Goal: Information Seeking & Learning: Learn about a topic

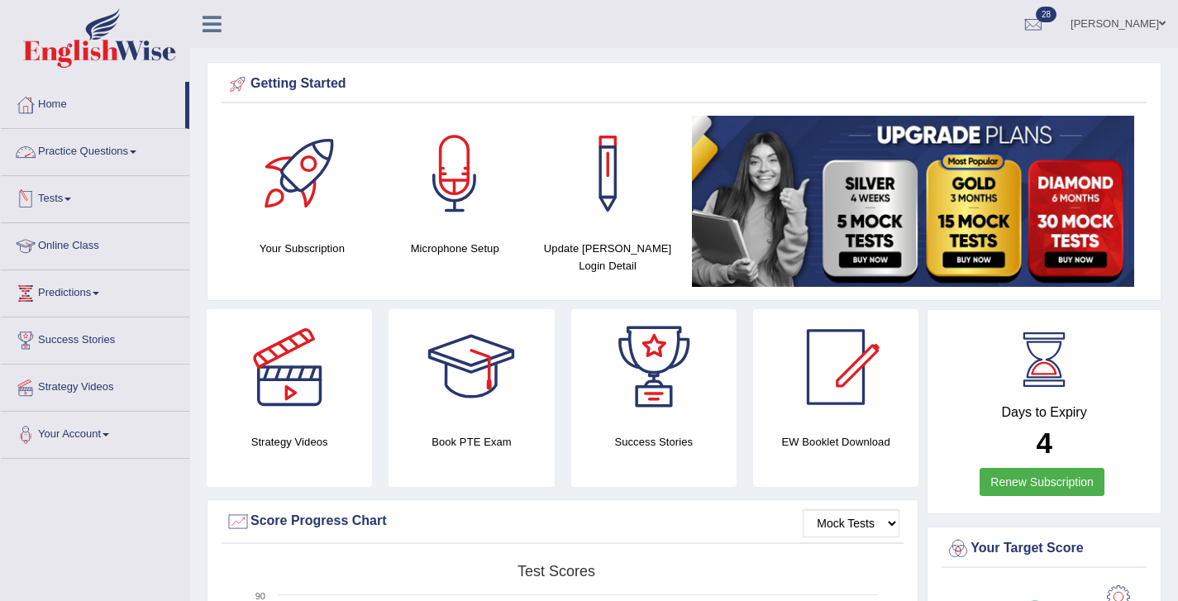
click at [82, 152] on link "Practice Questions" at bounding box center [95, 149] width 189 height 41
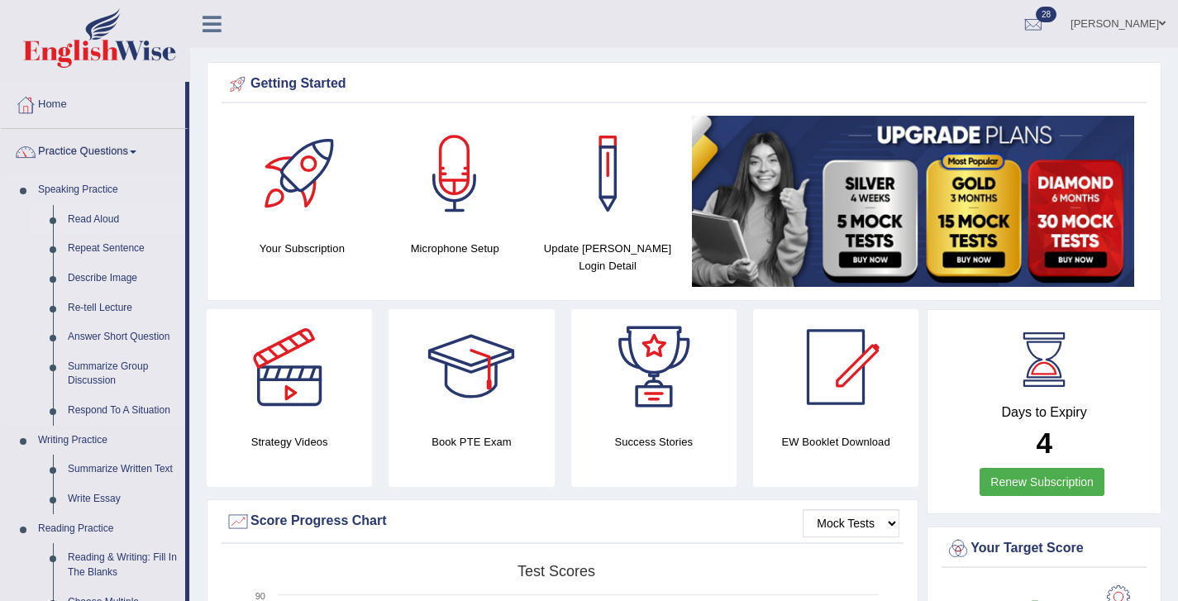
click at [77, 217] on link "Read Aloud" at bounding box center [122, 220] width 125 height 30
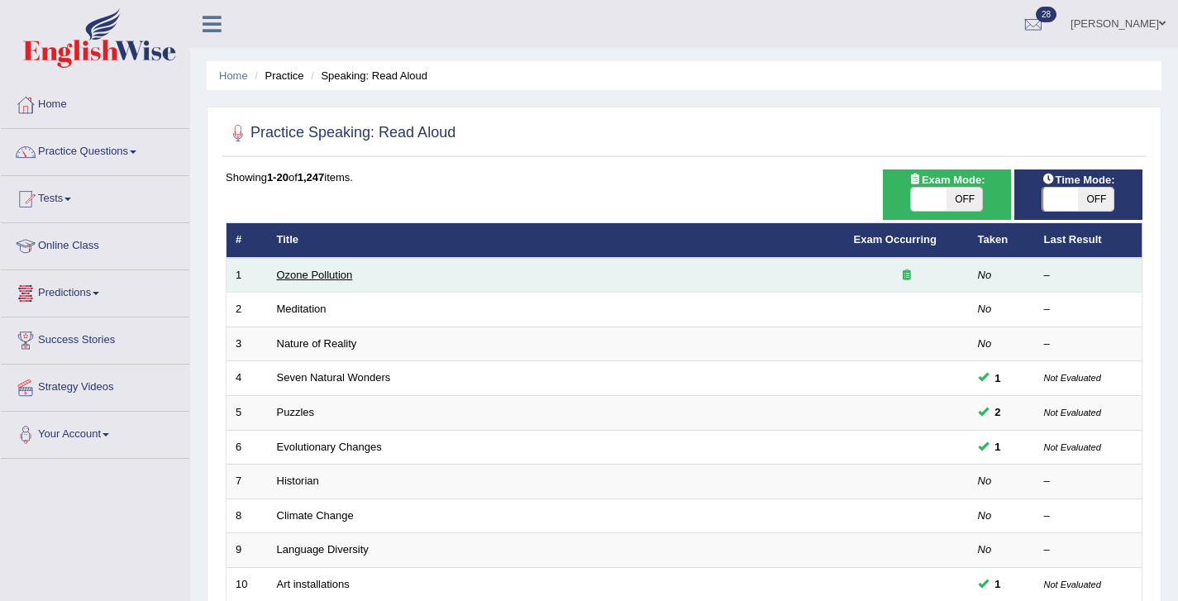
click at [298, 275] on link "Ozone Pollution" at bounding box center [315, 275] width 76 height 12
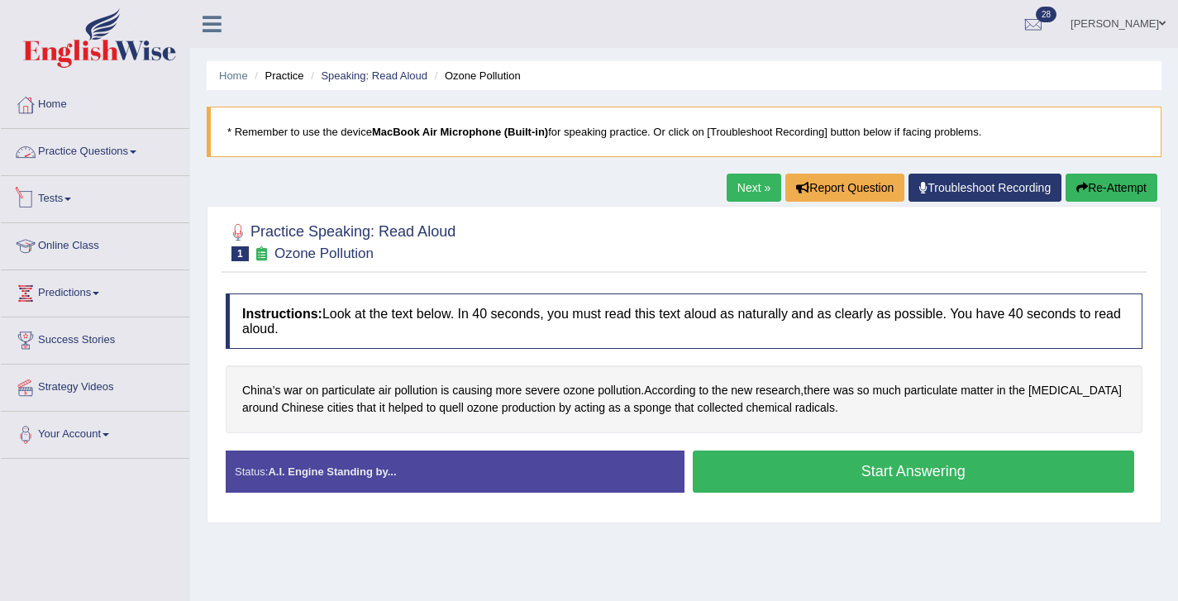
click at [71, 158] on link "Practice Questions" at bounding box center [95, 149] width 189 height 41
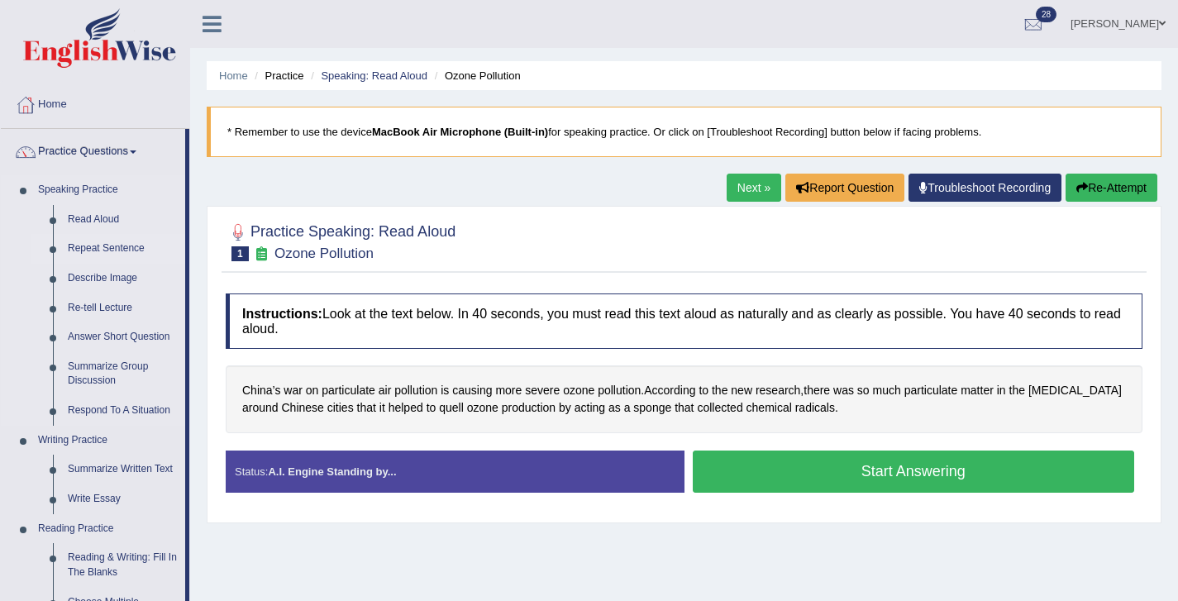
click at [86, 251] on link "Repeat Sentence" at bounding box center [122, 249] width 125 height 30
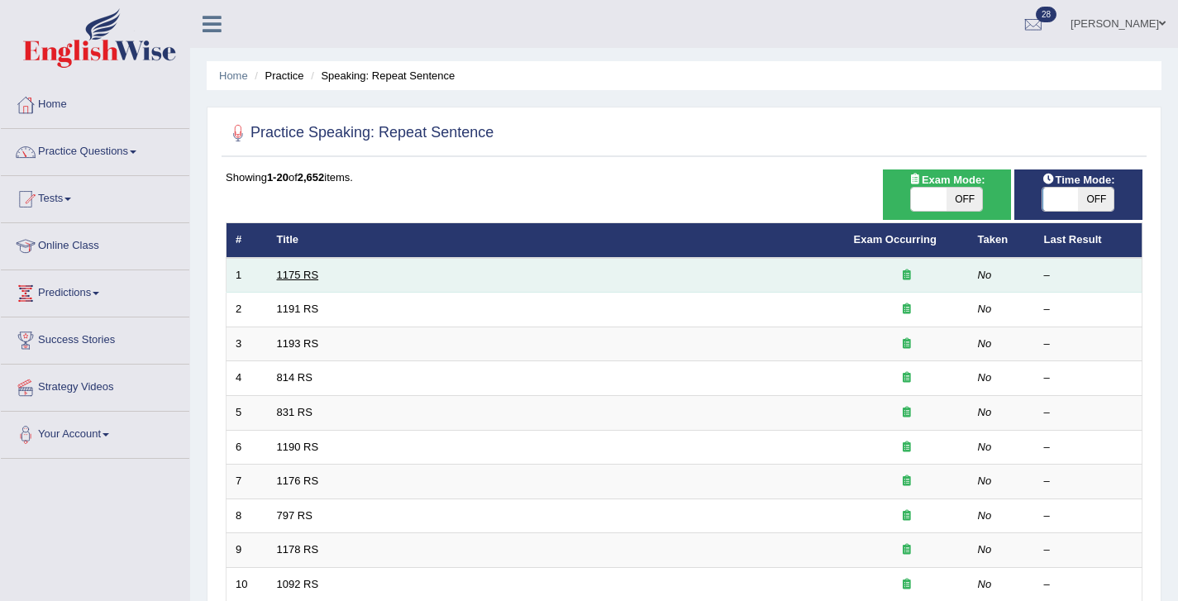
click at [292, 275] on link "1175 RS" at bounding box center [298, 275] width 42 height 12
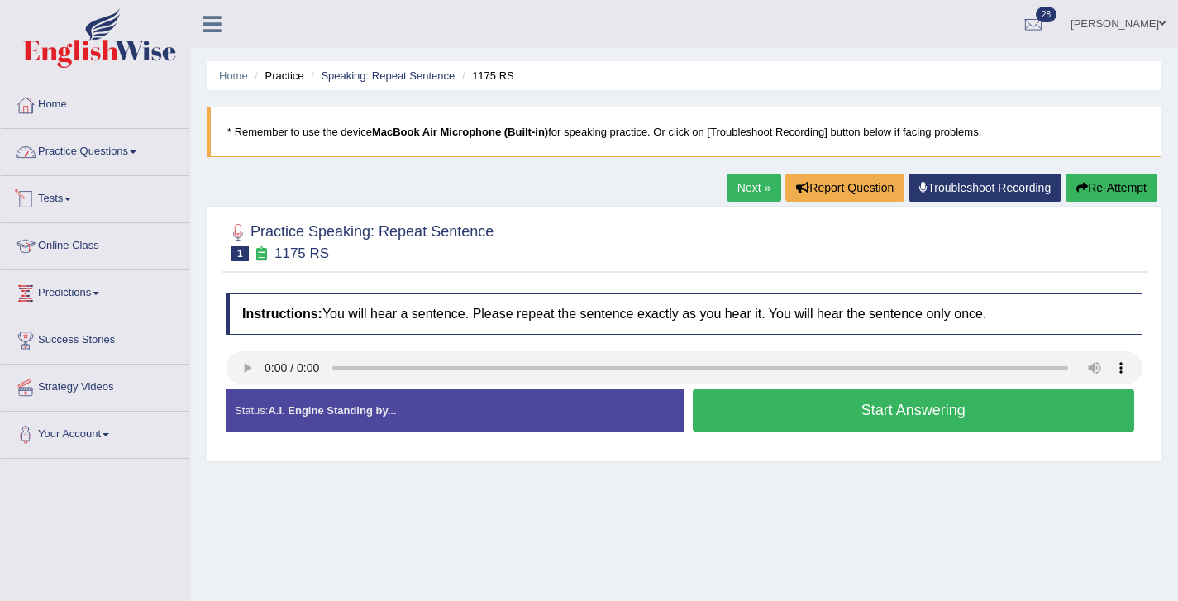
click at [71, 150] on link "Practice Questions" at bounding box center [95, 149] width 189 height 41
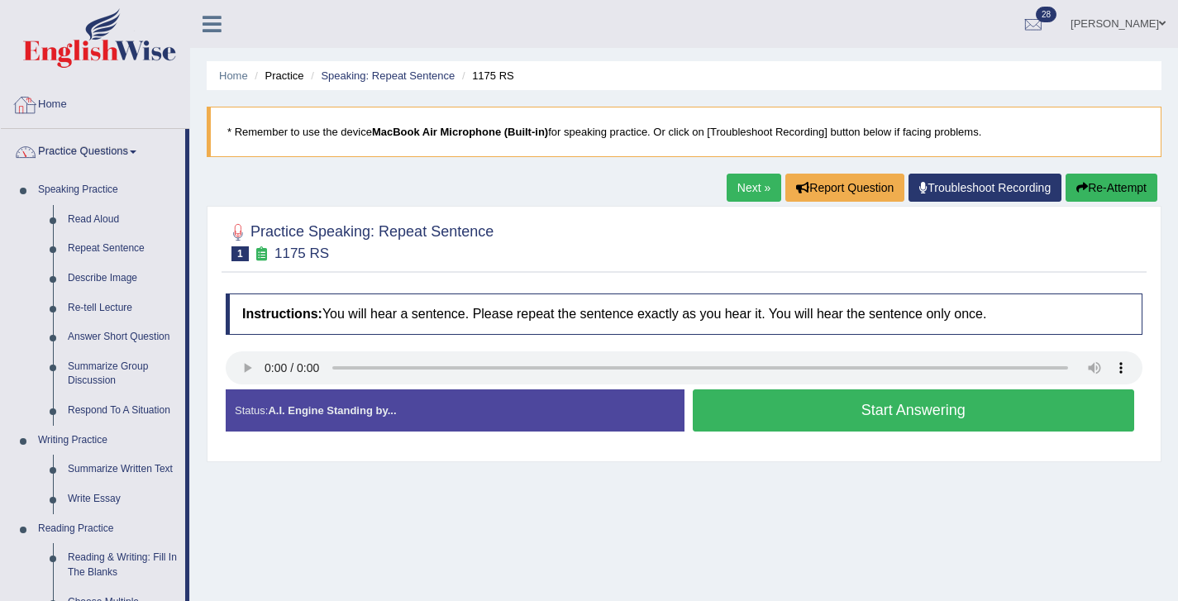
click at [74, 157] on link "Practice Questions" at bounding box center [93, 149] width 184 height 41
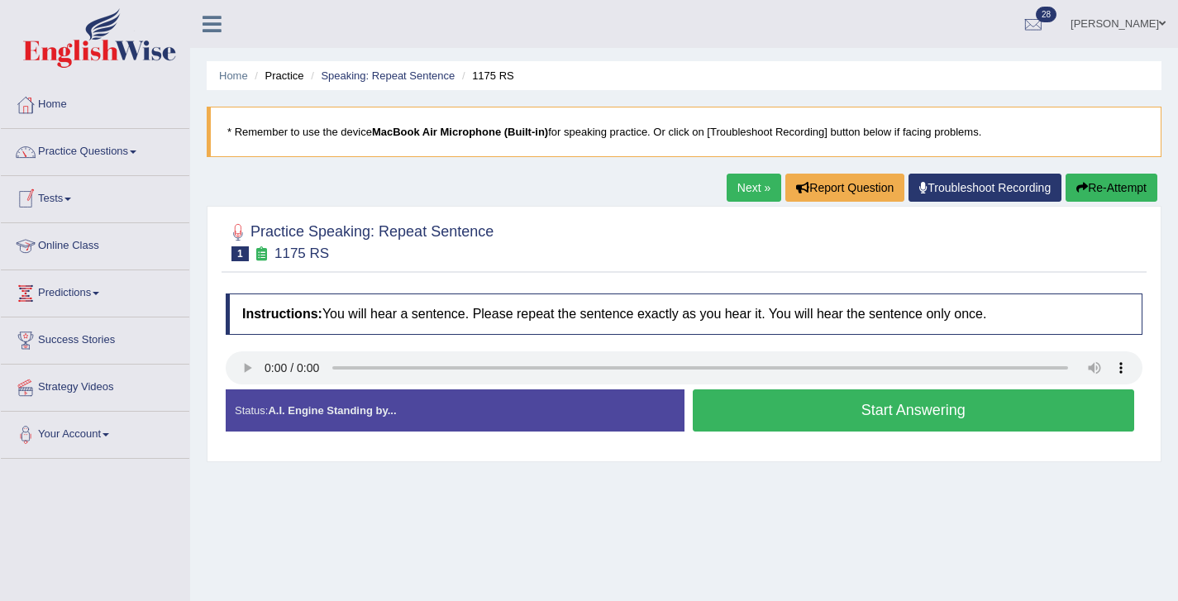
click at [63, 202] on link "Tests" at bounding box center [95, 196] width 189 height 41
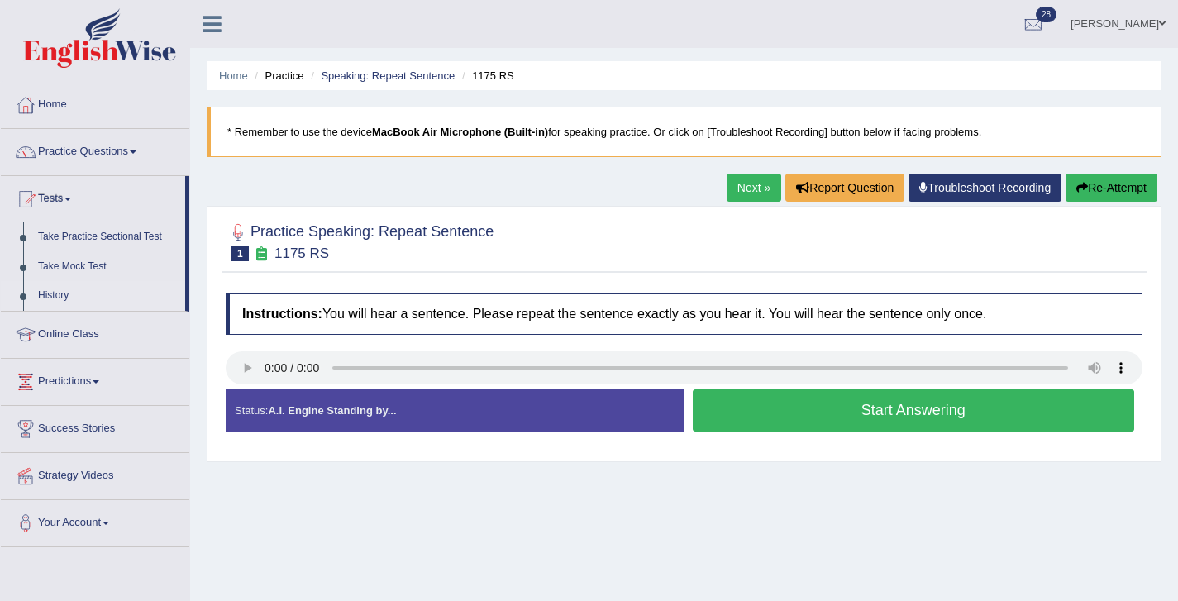
click at [62, 301] on link "History" at bounding box center [108, 296] width 155 height 30
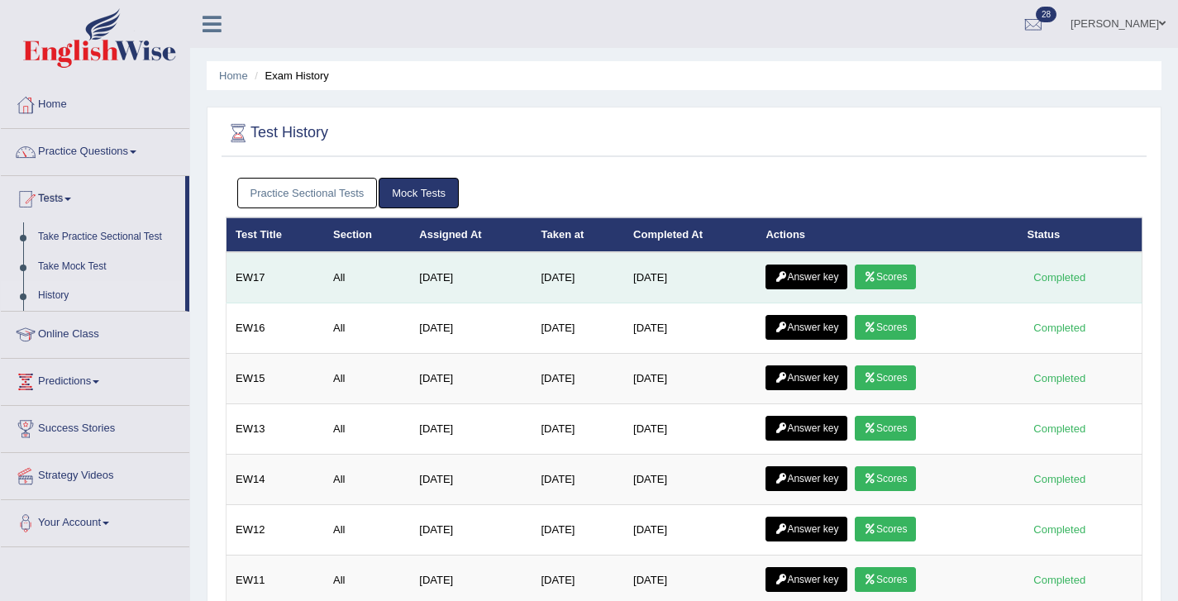
click at [810, 274] on link "Answer key" at bounding box center [807, 277] width 82 height 25
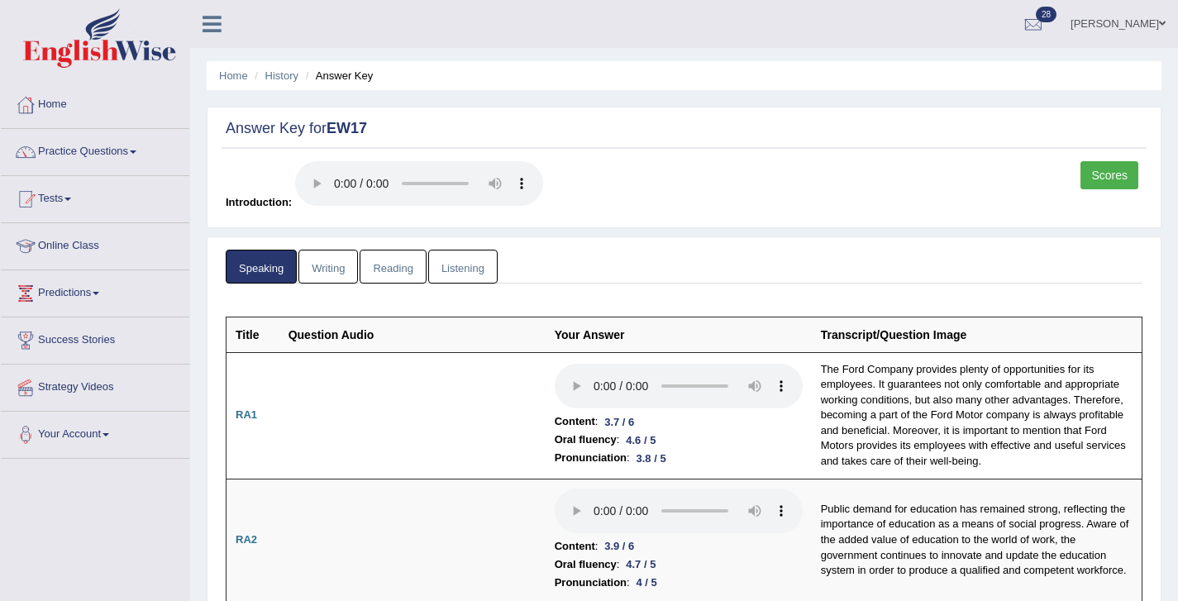
click at [332, 274] on link "Writing" at bounding box center [328, 267] width 60 height 34
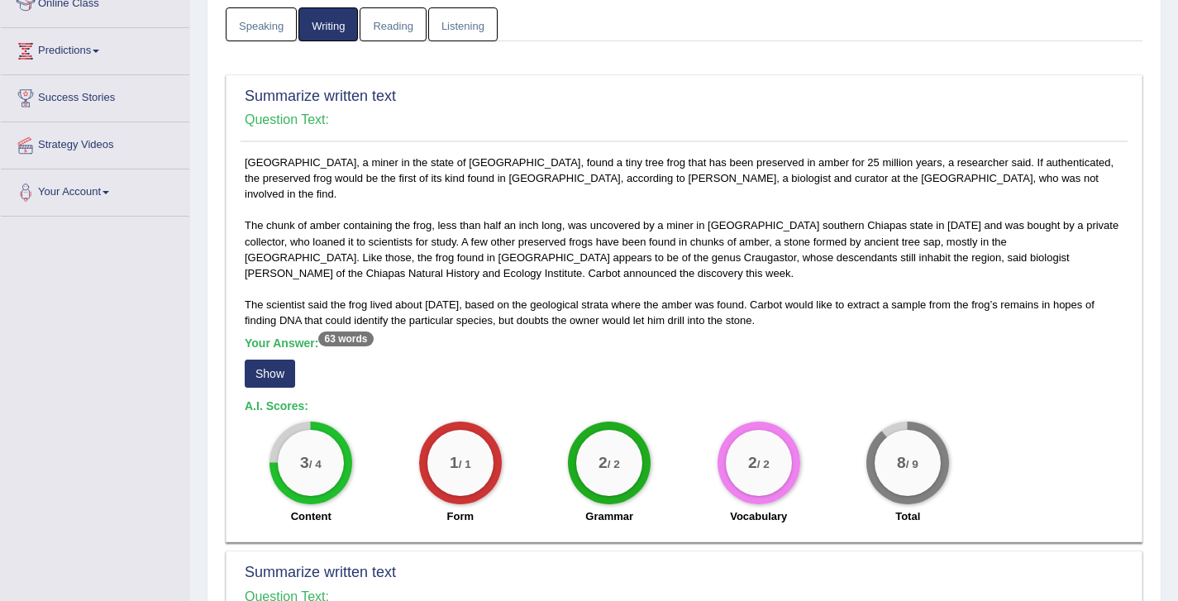
scroll to position [245, 0]
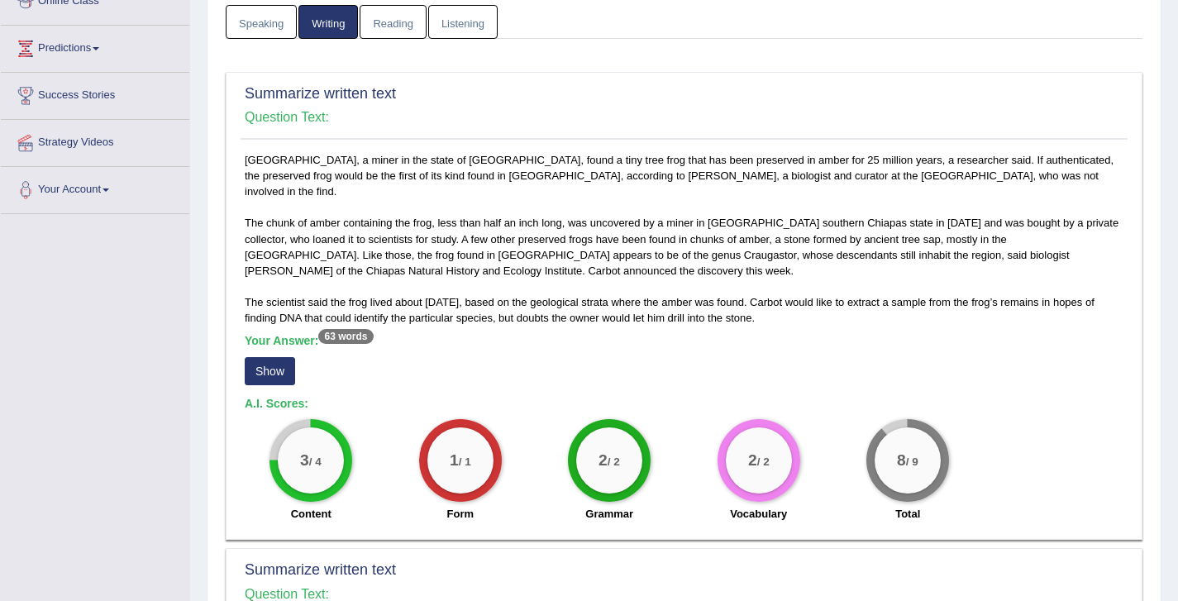
click at [267, 357] on button "Show" at bounding box center [270, 371] width 50 height 28
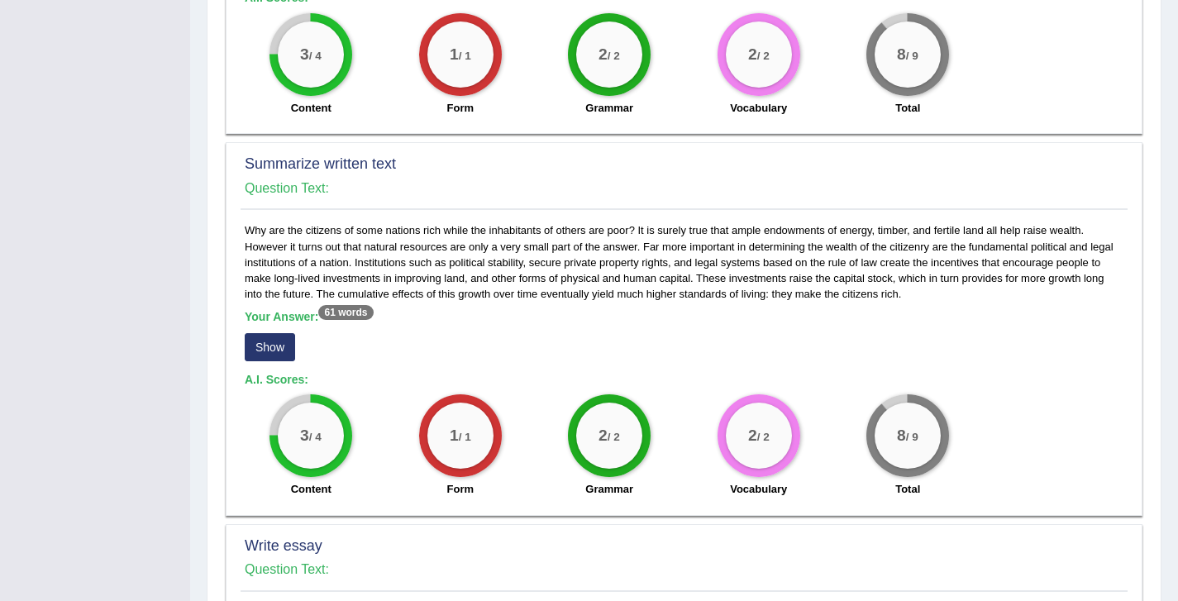
scroll to position [652, 0]
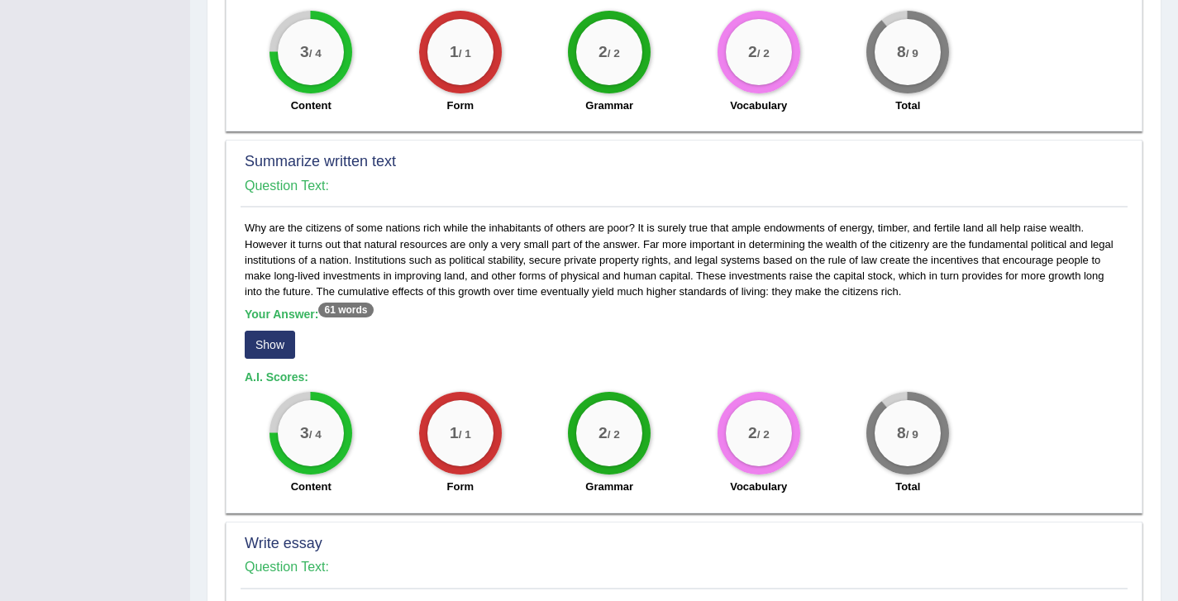
click at [266, 331] on button "Show" at bounding box center [270, 345] width 50 height 28
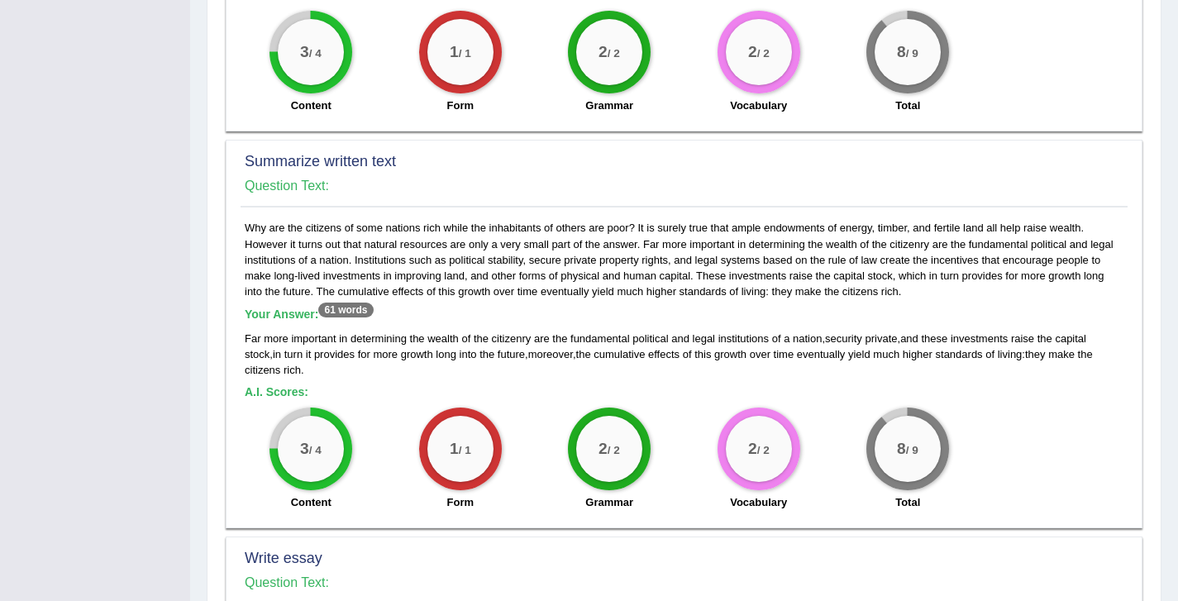
scroll to position [1066, 0]
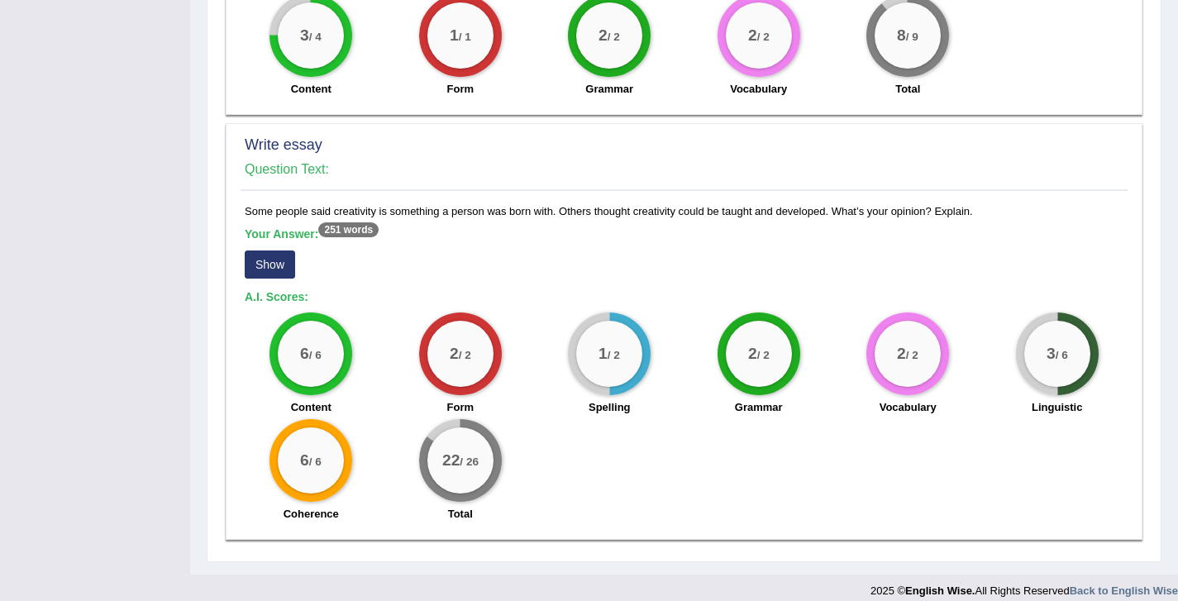
click at [267, 251] on button "Show" at bounding box center [270, 265] width 50 height 28
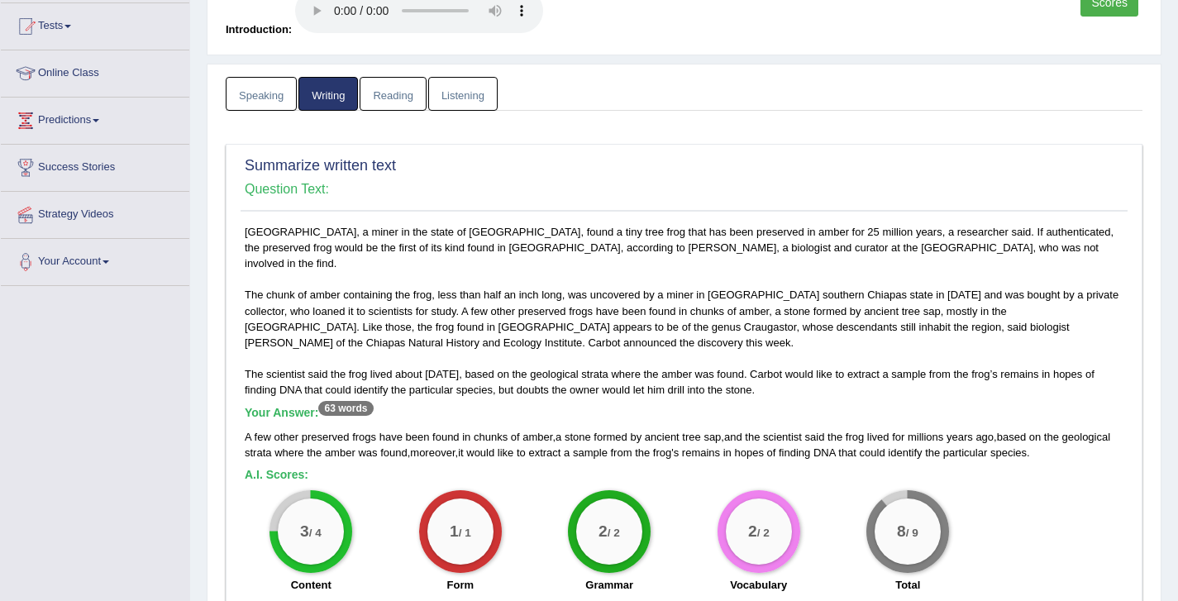
scroll to position [84, 0]
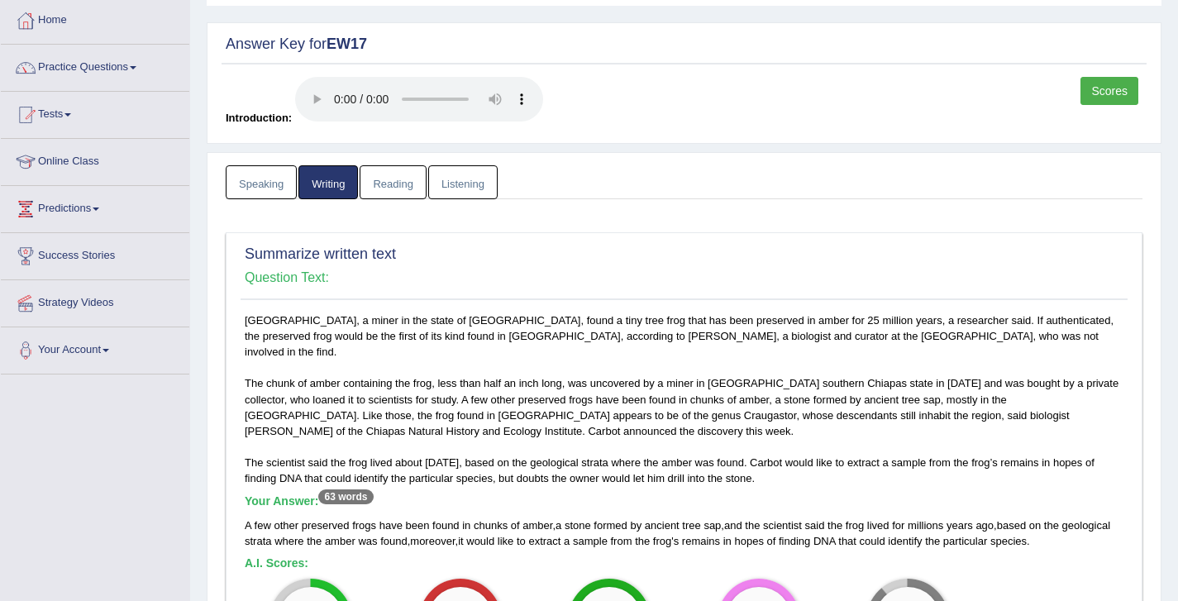
click at [1110, 98] on link "Scores" at bounding box center [1110, 91] width 58 height 28
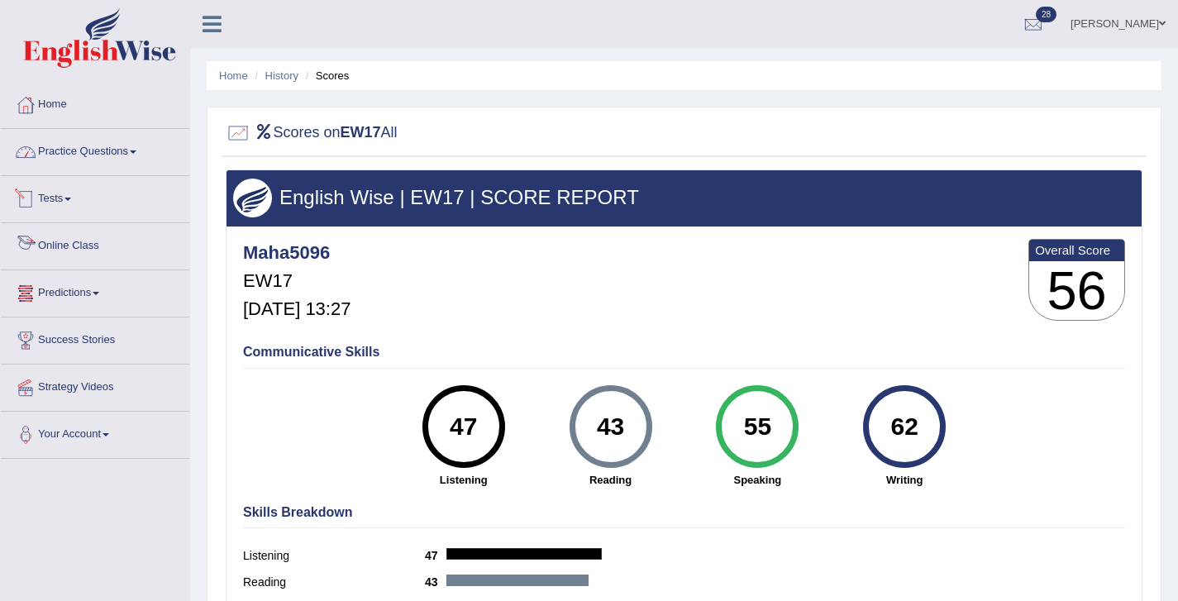
click at [94, 138] on link "Practice Questions" at bounding box center [95, 149] width 189 height 41
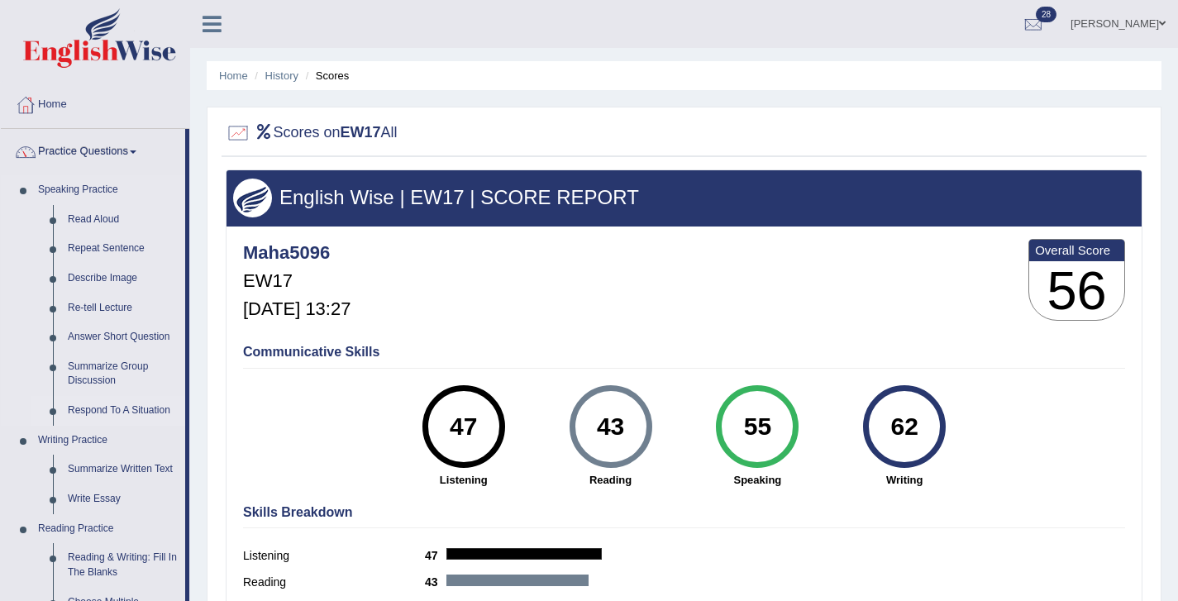
scroll to position [41, 0]
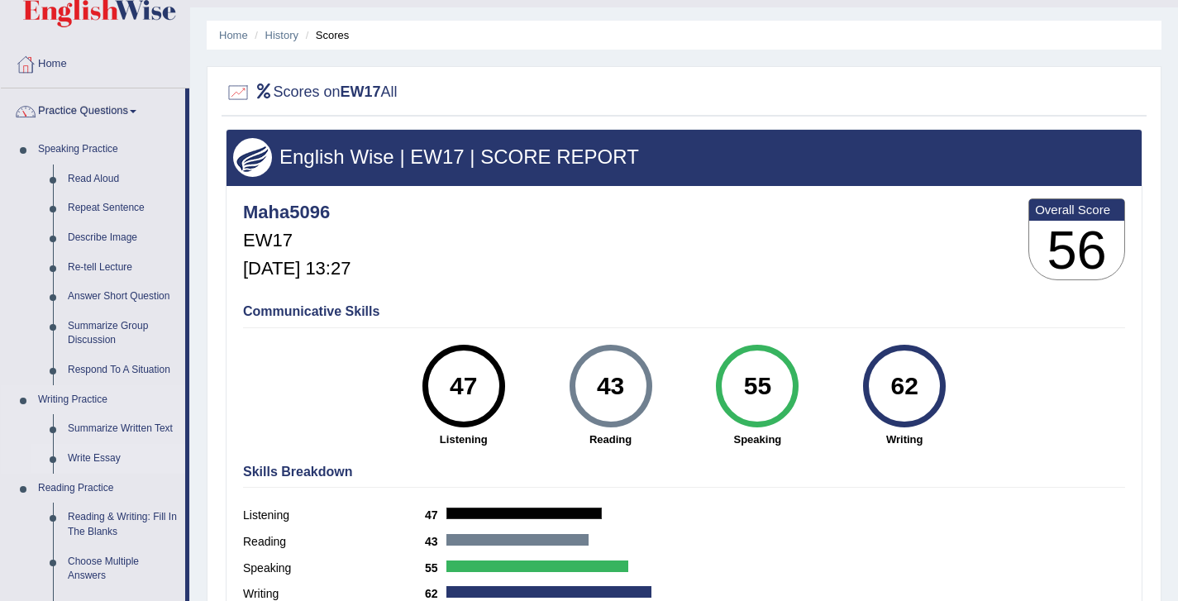
click at [85, 450] on link "Write Essay" at bounding box center [122, 459] width 125 height 30
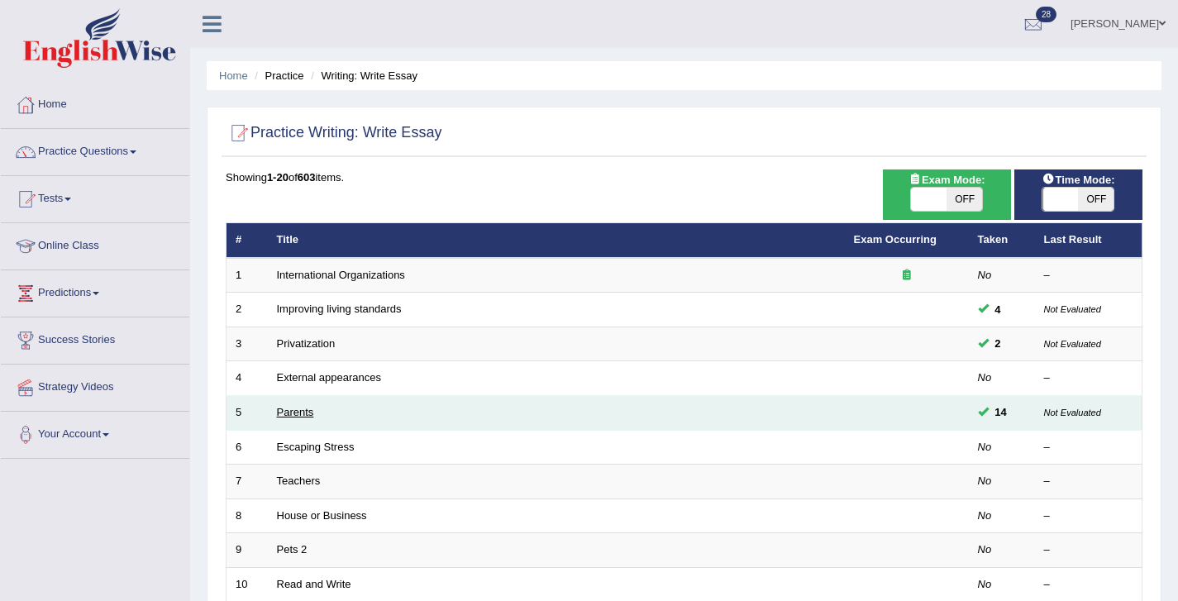
click at [292, 413] on link "Parents" at bounding box center [295, 412] width 37 height 12
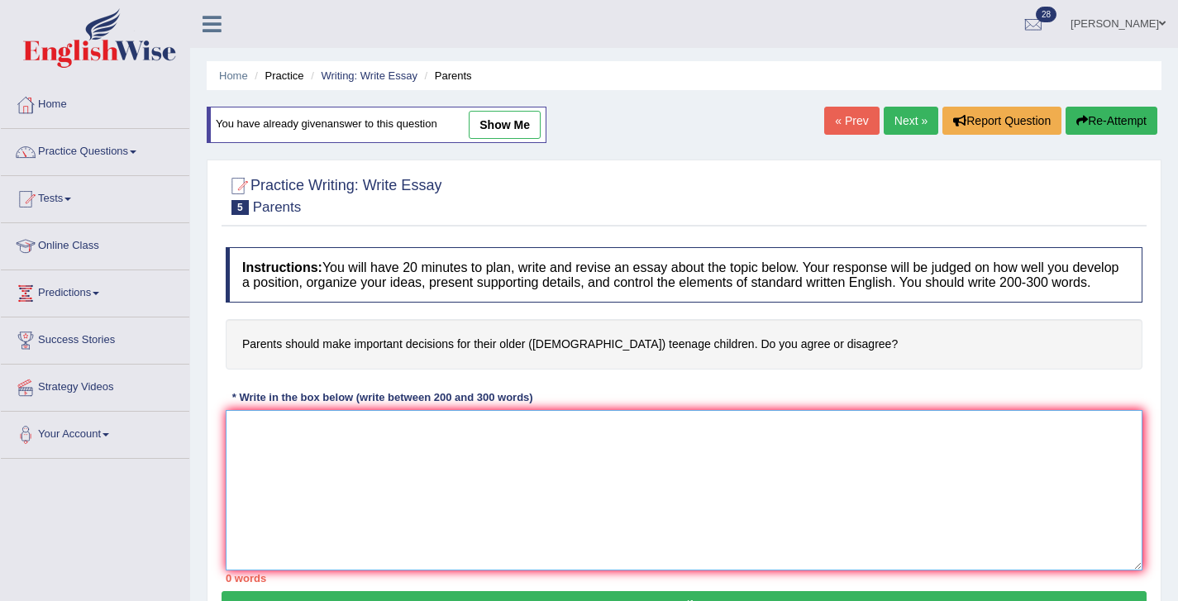
click at [297, 443] on textarea at bounding box center [684, 490] width 917 height 160
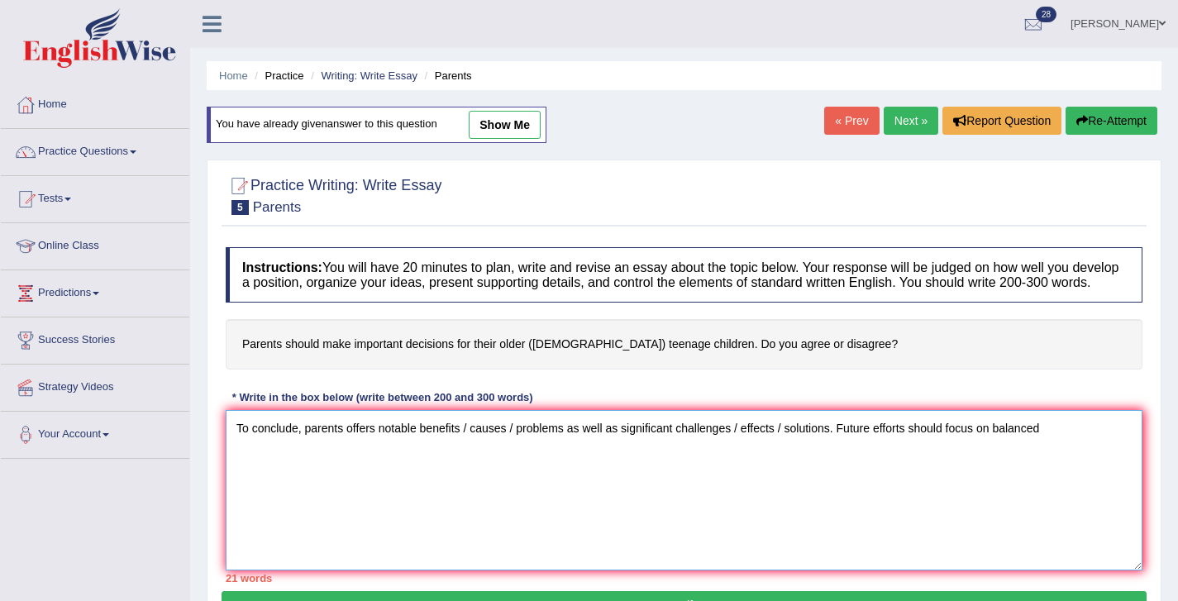
drag, startPoint x: 1078, startPoint y: 447, endPoint x: 1010, endPoint y: 438, distance: 69.2
click at [1010, 438] on textarea "To conclude, parents offers notable benefits / causes / problems as well as sig…" at bounding box center [684, 490] width 917 height 160
click at [1122, 453] on textarea "To conclude, parents offers notable benefits / causes / problems as well as sig…" at bounding box center [684, 490] width 917 height 160
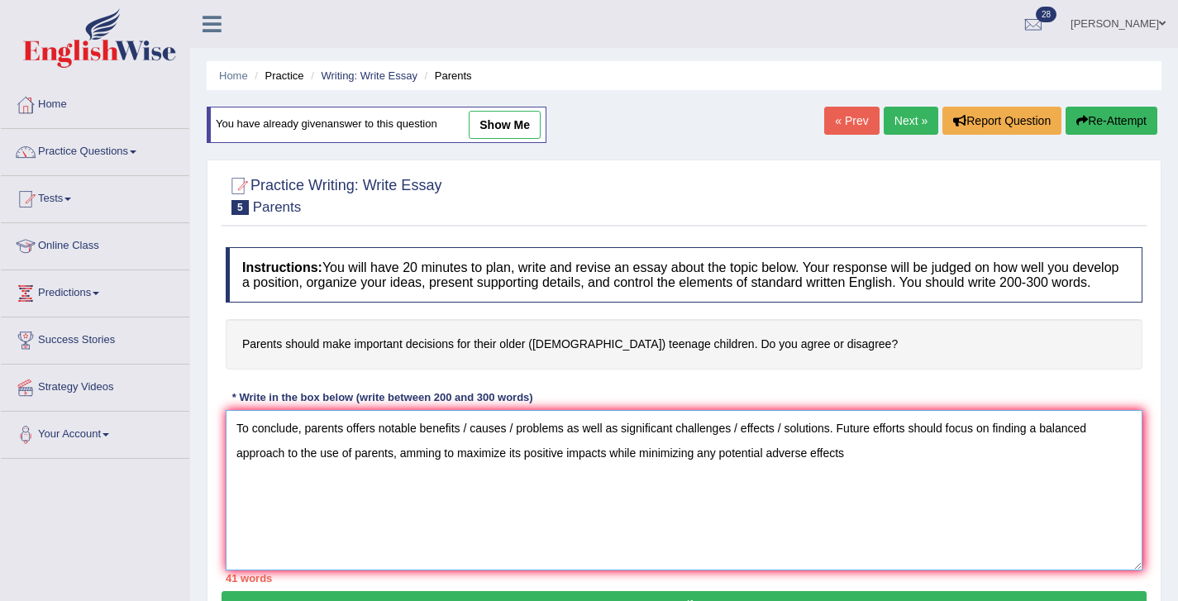
type textarea "To conclude, parents offers notable benefits / causes / problems as well as sig…"
drag, startPoint x: 881, startPoint y: 470, endPoint x: 184, endPoint y: 403, distance: 700.2
click at [184, 403] on div "Toggle navigation Home Practice Questions Speaking Practice Read Aloud Repeat S…" at bounding box center [589, 430] width 1178 height 860
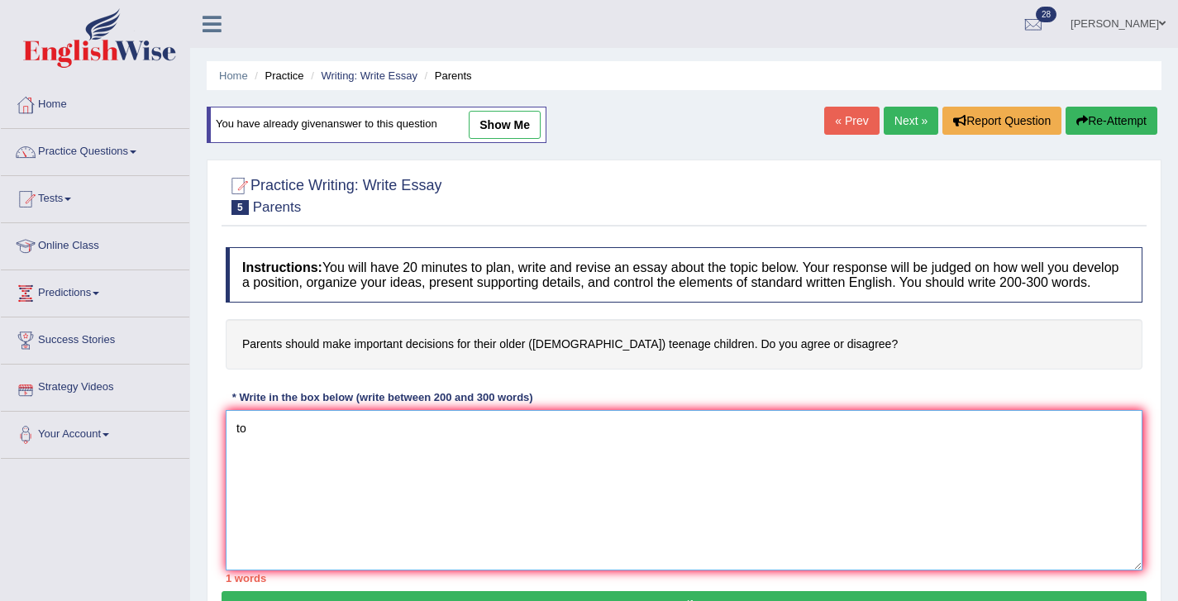
type textarea "t"
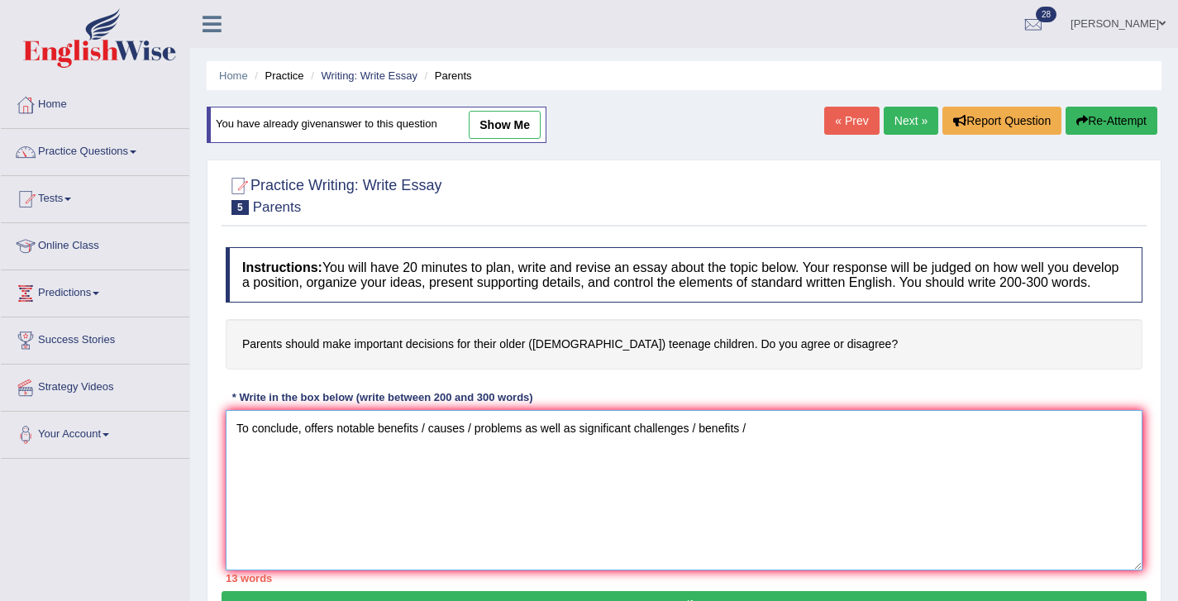
click at [723, 440] on textarea "To conclude, offers notable benefits / causes / problems as well as significant…" at bounding box center [684, 490] width 917 height 160
click at [776, 455] on textarea "To conclude, offers notable benefits / causes / problems as well as significant…" at bounding box center [684, 490] width 917 height 160
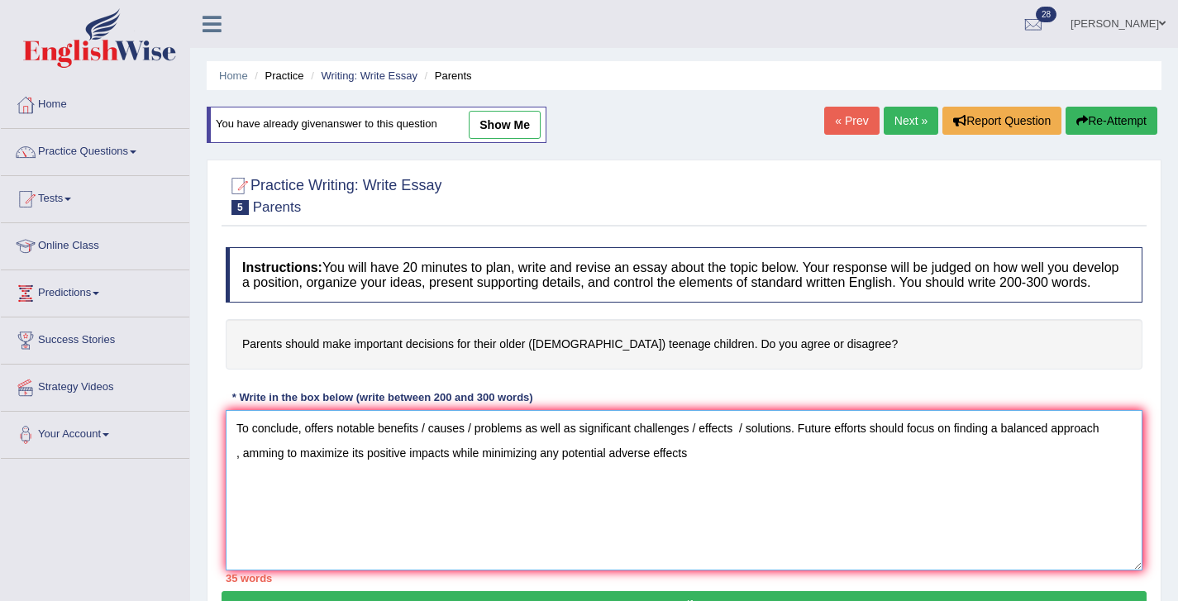
click at [1122, 447] on textarea "To conclude, offers notable benefits / causes / problems as well as significant…" at bounding box center [684, 490] width 917 height 160
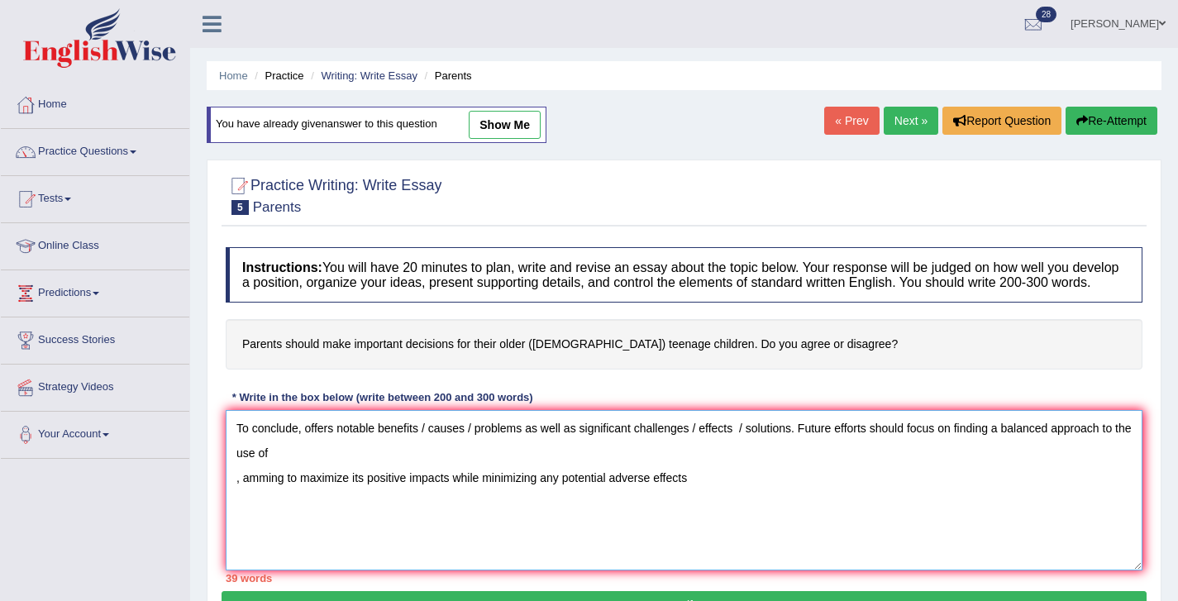
type textarea "To conclude, offers notable benefits / causes / problems as well as significant…"
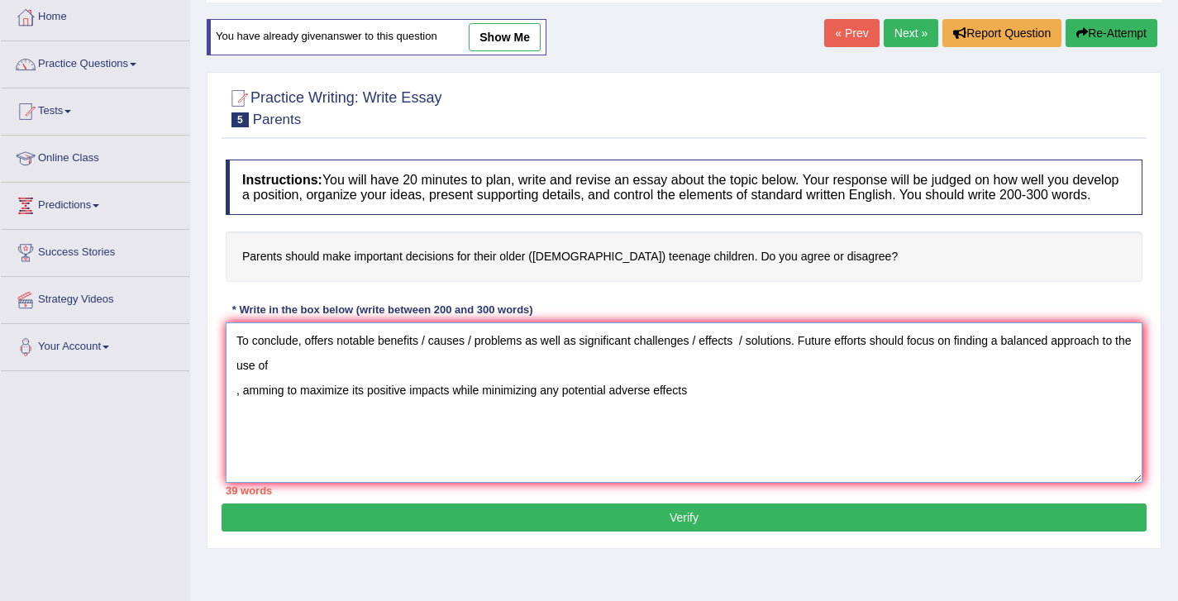
scroll to position [88, 0]
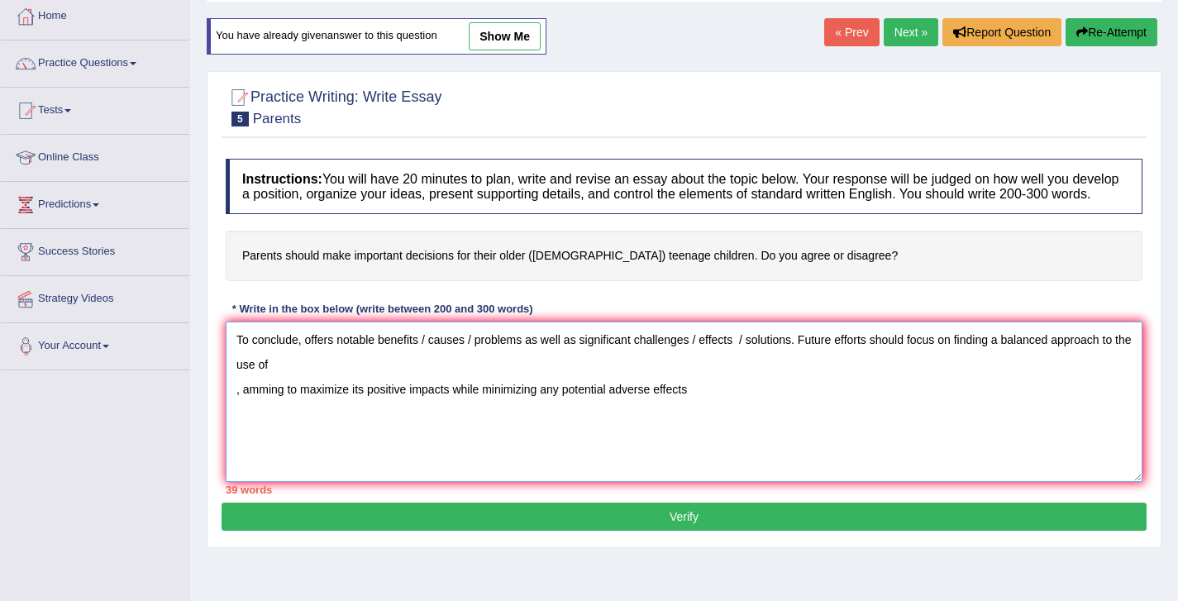
drag, startPoint x: 762, startPoint y: 402, endPoint x: 184, endPoint y: 334, distance: 582.7
click at [184, 334] on div "Toggle navigation Home Practice Questions Speaking Practice Read Aloud Repeat S…" at bounding box center [589, 342] width 1178 height 860
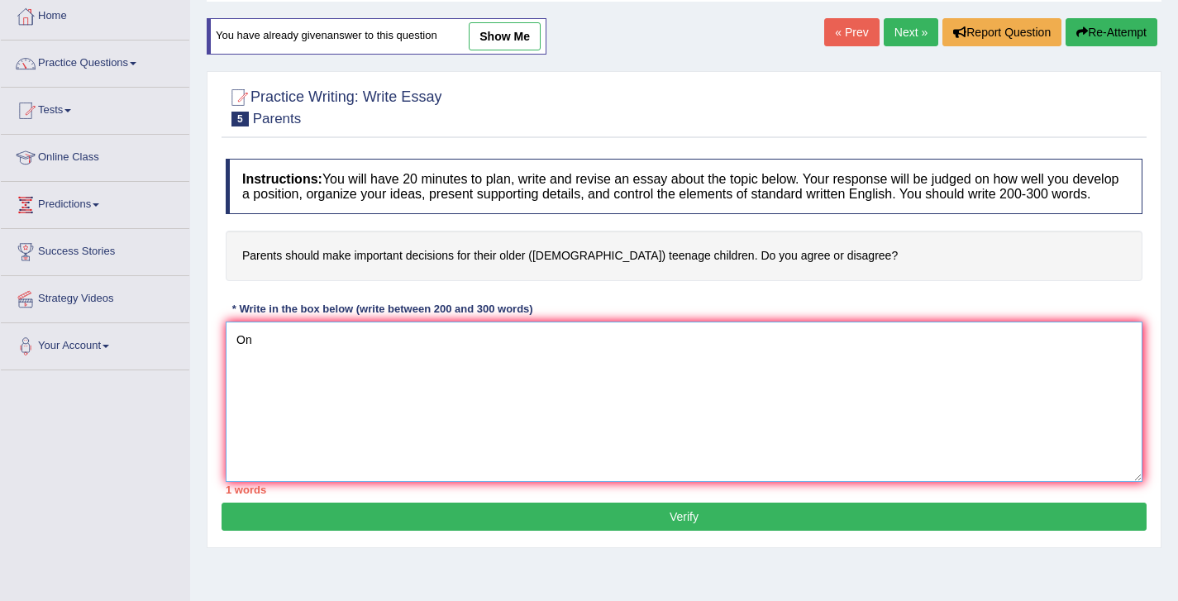
type textarea "O"
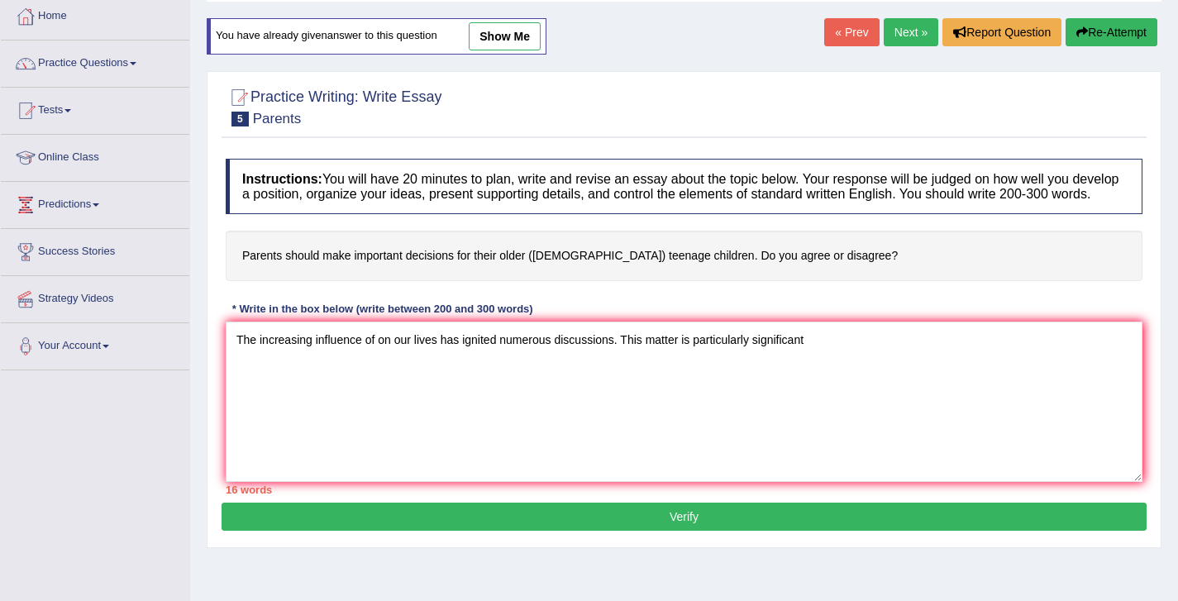
click at [184, 334] on link "Your Account" at bounding box center [95, 343] width 189 height 41
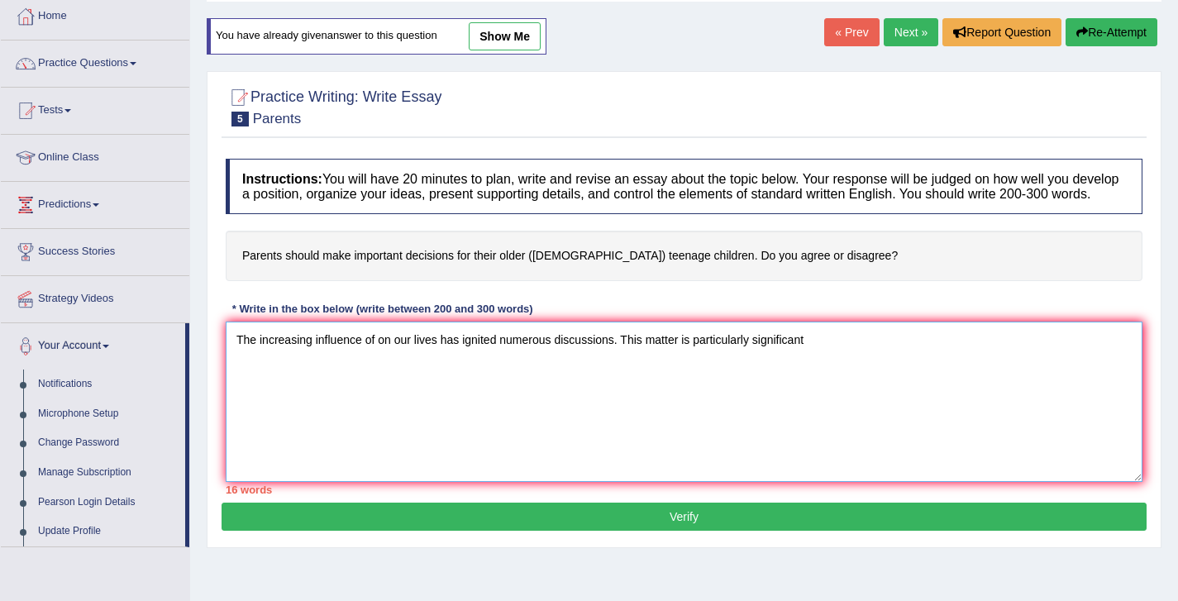
click at [836, 352] on textarea "The increasing influence of on our lives has ignited numerous discussions. This…" at bounding box center [684, 402] width 917 height 160
click at [832, 356] on textarea "The increasing influence of on our lives has ignited numerous discussions. This…" at bounding box center [684, 402] width 917 height 160
click at [837, 355] on textarea "The increasing influence of on our lives has ignited numerous discussions. This…" at bounding box center [684, 402] width 917 height 160
click at [871, 349] on textarea "The increasing influence of on our lives has ignited numerous discussions. This…" at bounding box center [684, 402] width 917 height 160
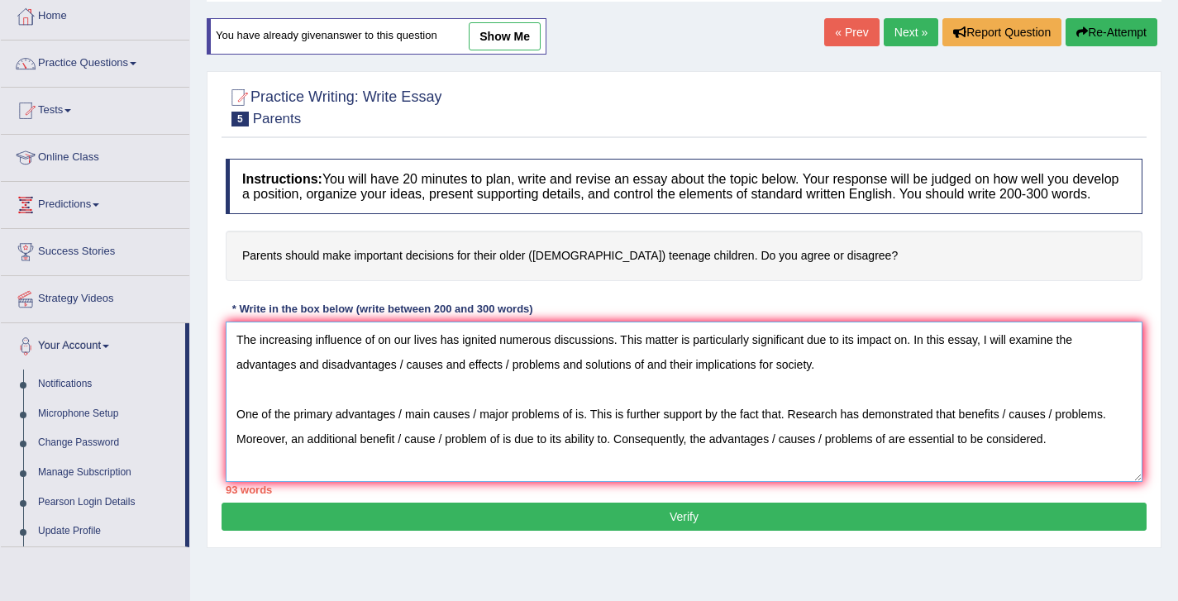
scroll to position [14, 0]
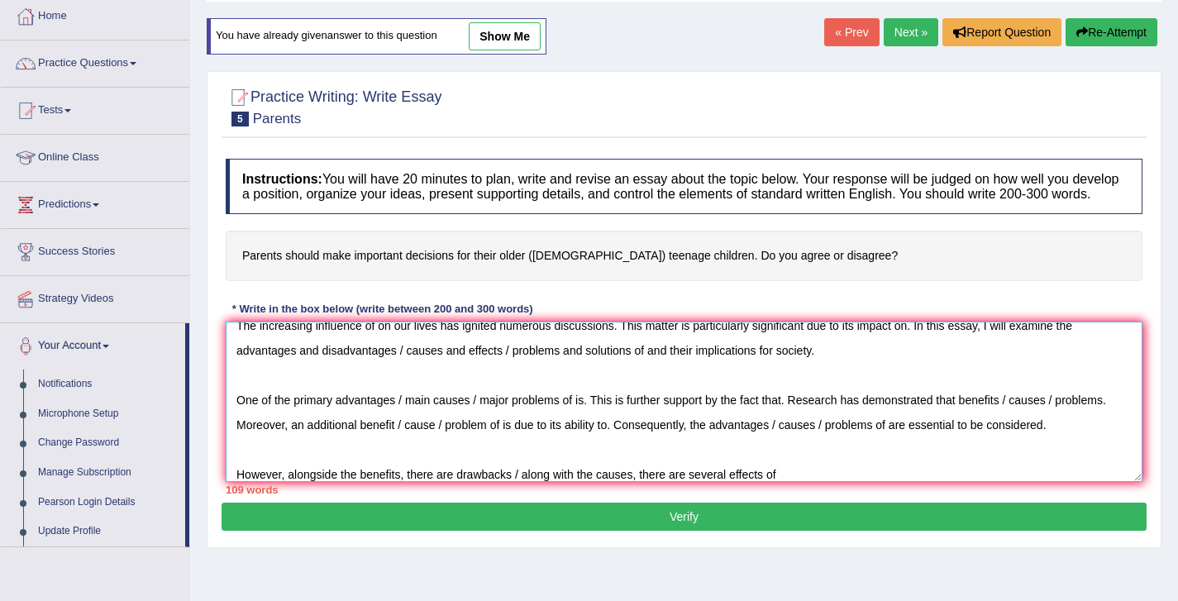
click at [517, 482] on textarea "The increasing influence of on our lives has ignited numerous discussions. This…" at bounding box center [684, 402] width 917 height 160
click at [813, 482] on textarea "The increasing influence of on our lives has ignited numerous discussions. This…" at bounding box center [684, 402] width 917 height 160
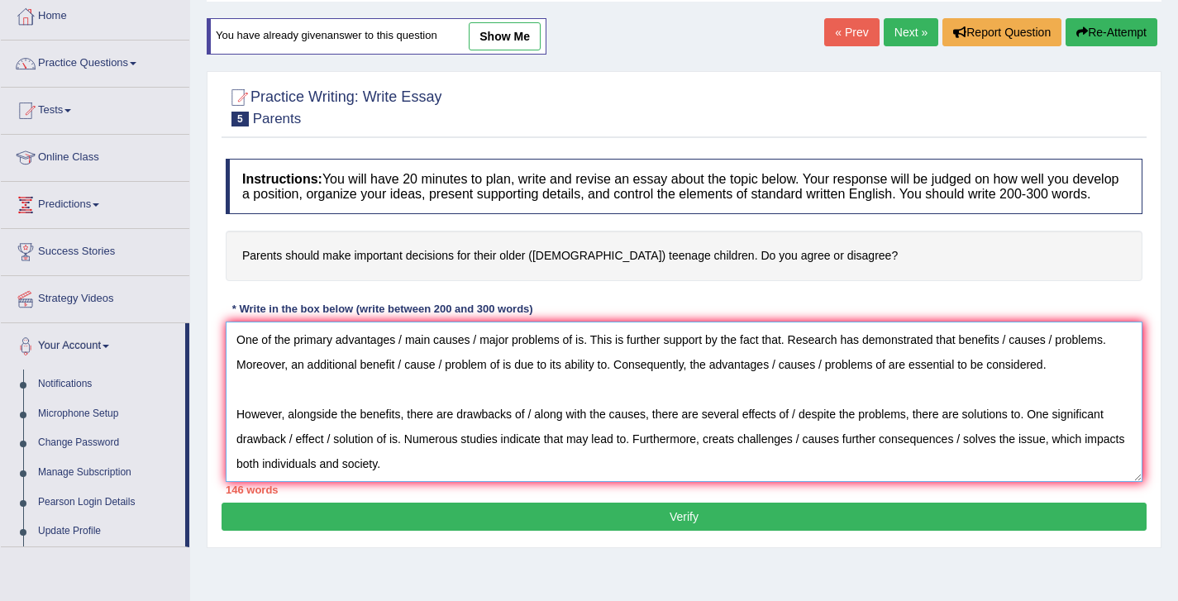
scroll to position [113, 0]
click at [468, 446] on textarea "The increasing influence of on our lives has ignited numerous discussions. This…" at bounding box center [684, 402] width 917 height 160
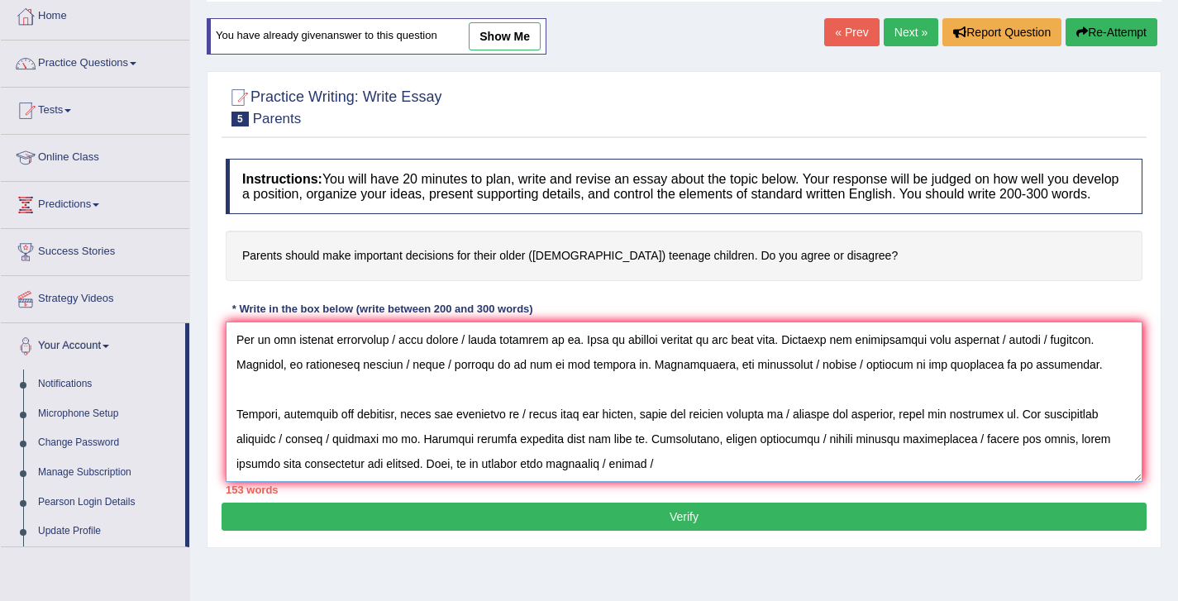
click at [622, 440] on textarea at bounding box center [684, 402] width 917 height 160
click at [696, 440] on textarea at bounding box center [684, 402] width 917 height 160
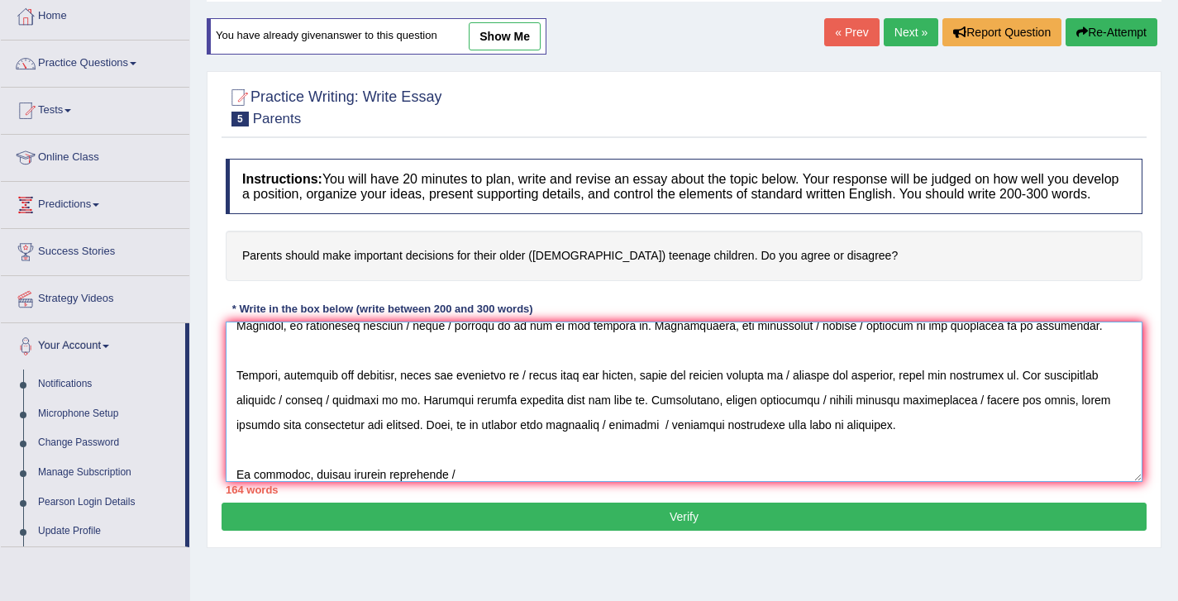
click at [391, 482] on textarea at bounding box center [684, 402] width 917 height 160
click at [451, 482] on textarea at bounding box center [684, 402] width 917 height 160
click at [494, 482] on textarea at bounding box center [684, 402] width 917 height 160
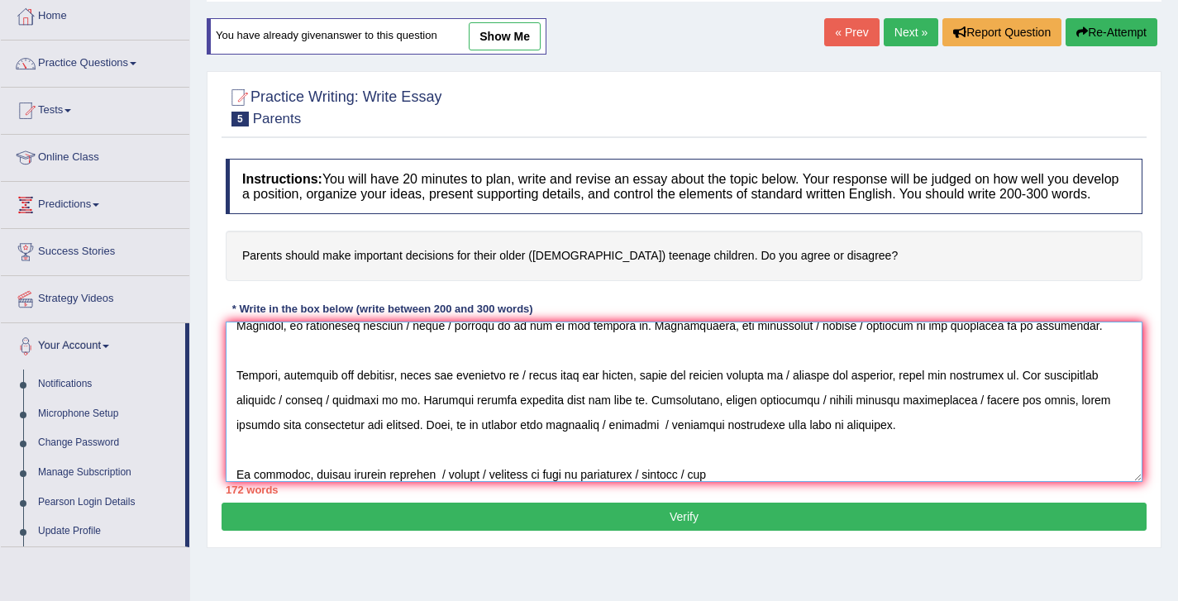
click at [762, 480] on textarea at bounding box center [684, 402] width 917 height 160
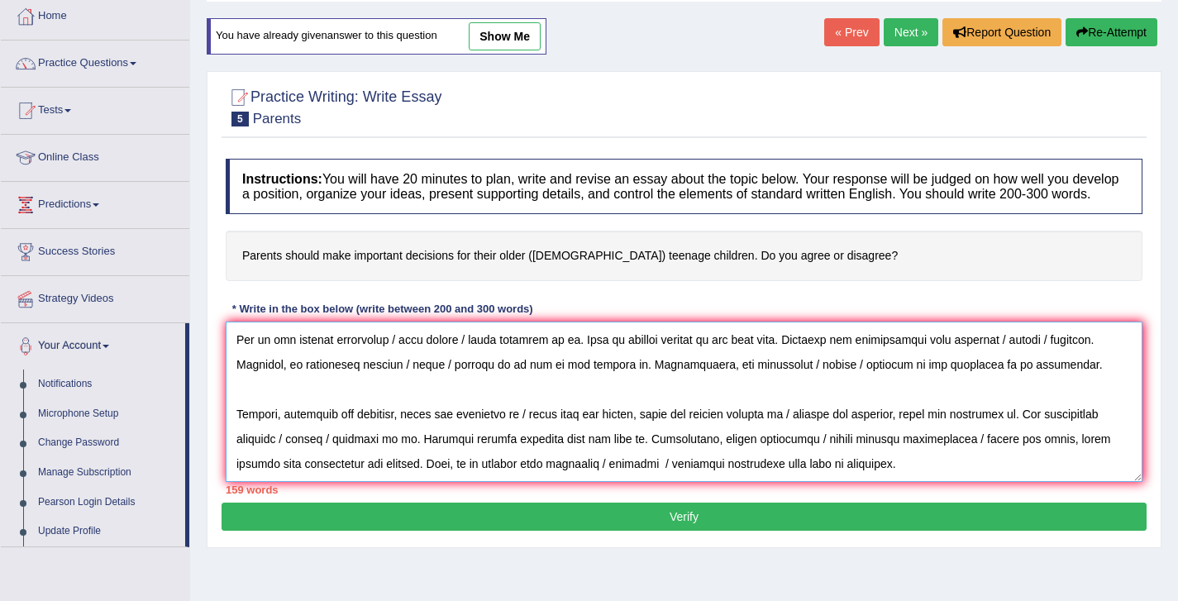
click at [762, 480] on textarea at bounding box center [684, 402] width 917 height 160
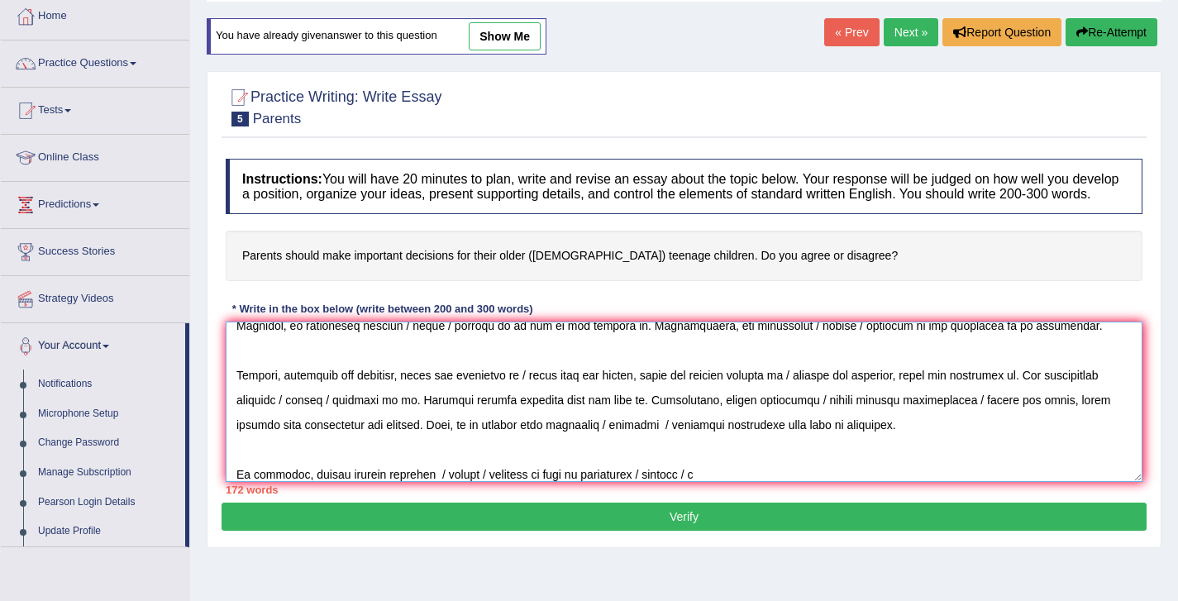
click at [776, 482] on textarea at bounding box center [684, 402] width 917 height 160
paste textarea "solutions"
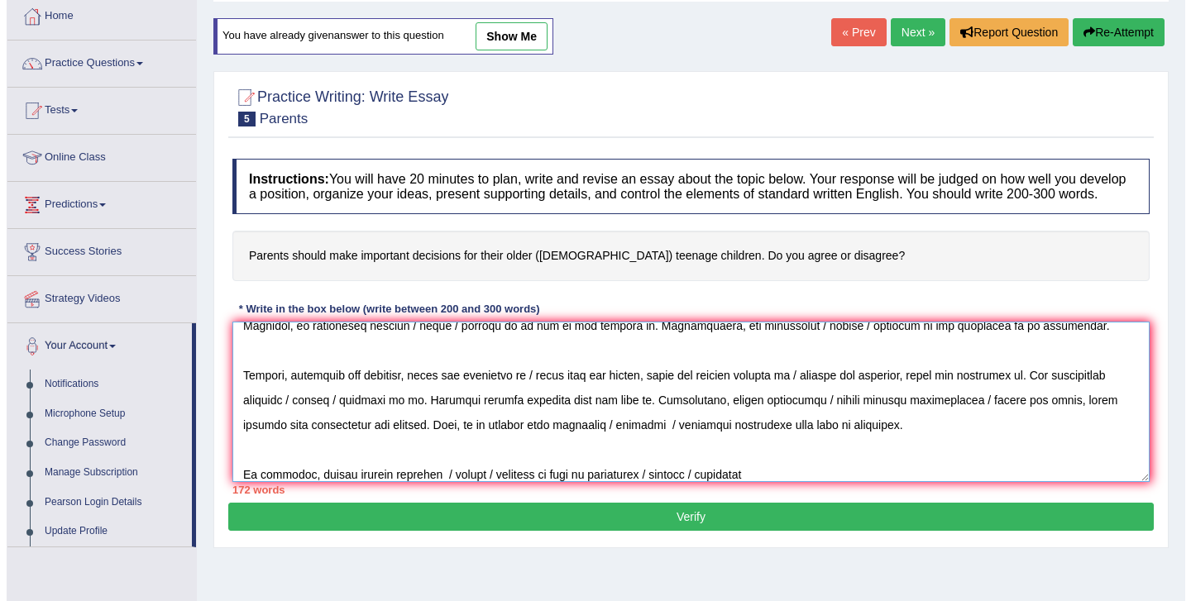
scroll to position [174, 0]
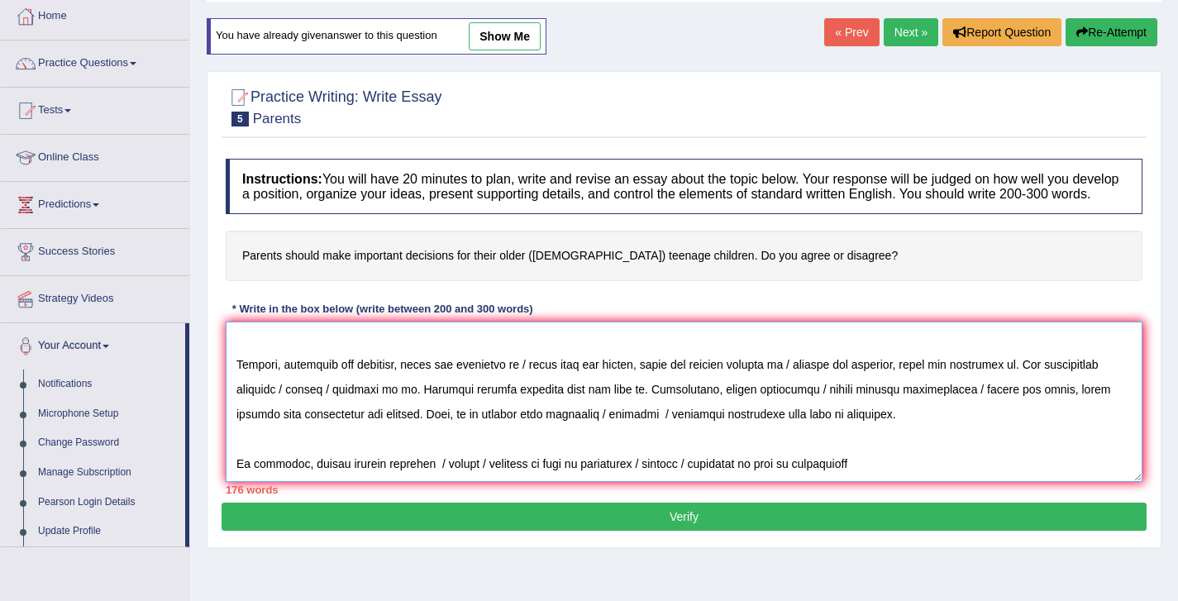
click at [817, 441] on textarea at bounding box center [684, 402] width 917 height 160
click at [590, 431] on textarea at bounding box center [684, 402] width 917 height 160
paste textarea "significant"
click at [868, 432] on textarea at bounding box center [684, 402] width 917 height 160
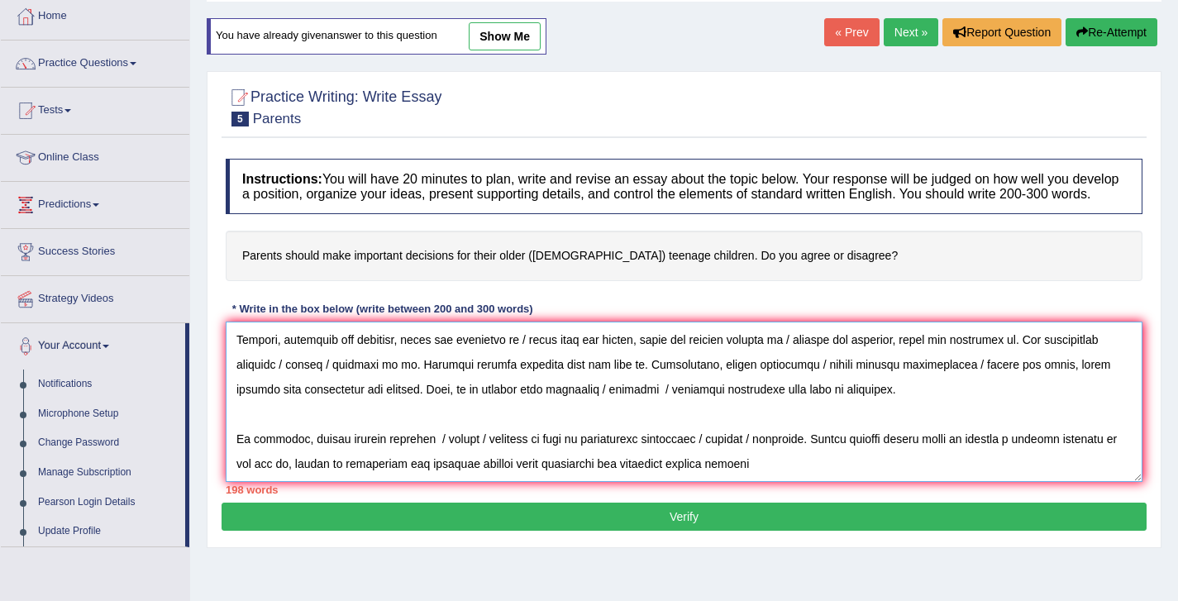
type textarea "The increasing influence of on our lives has ignited numerous discussions. This…"
click at [661, 531] on button "Verify" at bounding box center [684, 517] width 925 height 28
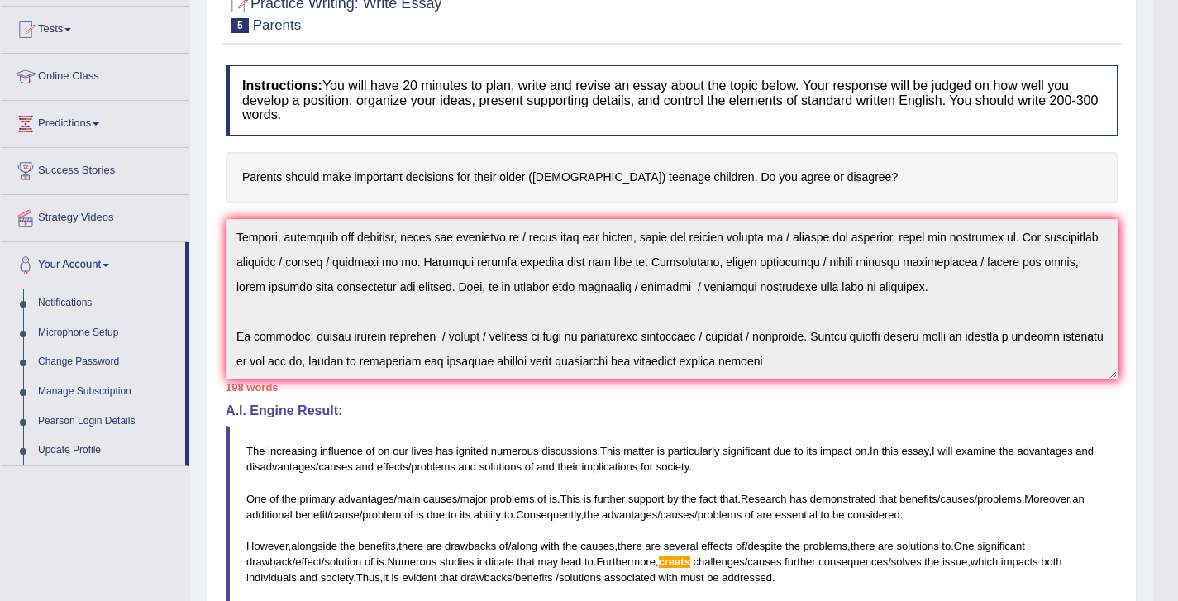
scroll to position [0, 0]
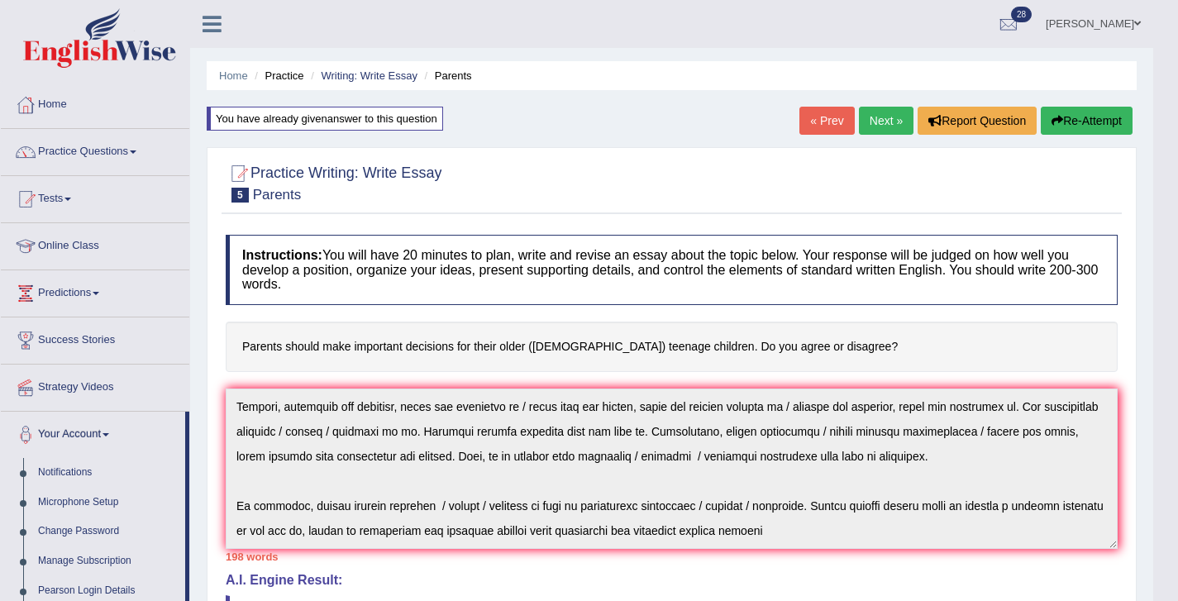
click at [1082, 115] on button "Re-Attempt" at bounding box center [1087, 121] width 92 height 28
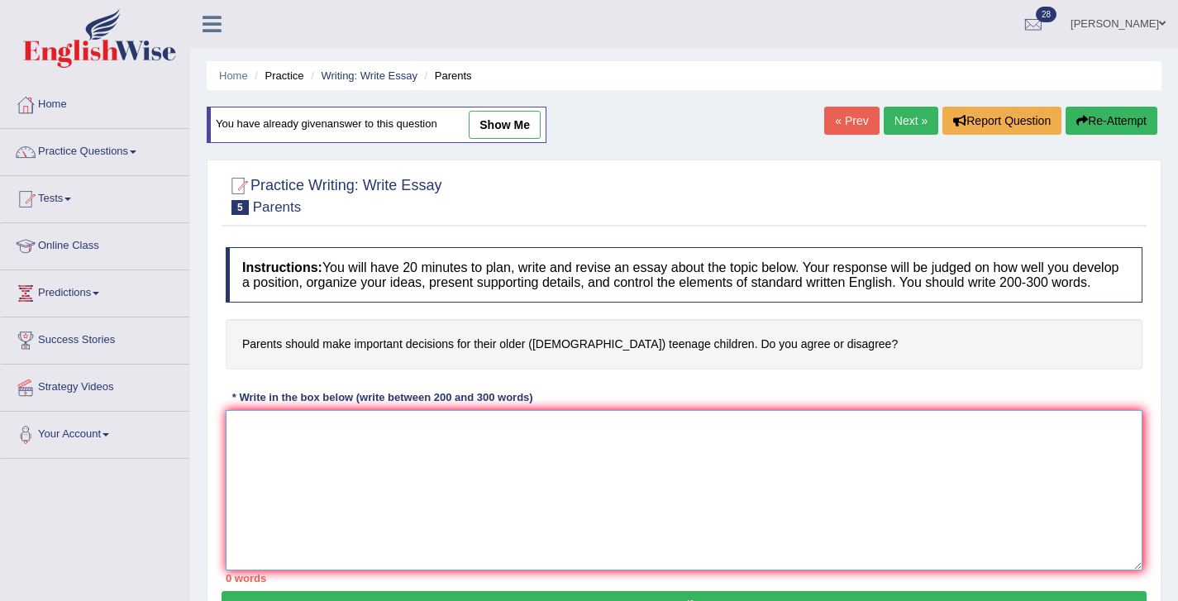
click at [551, 475] on textarea at bounding box center [684, 490] width 917 height 160
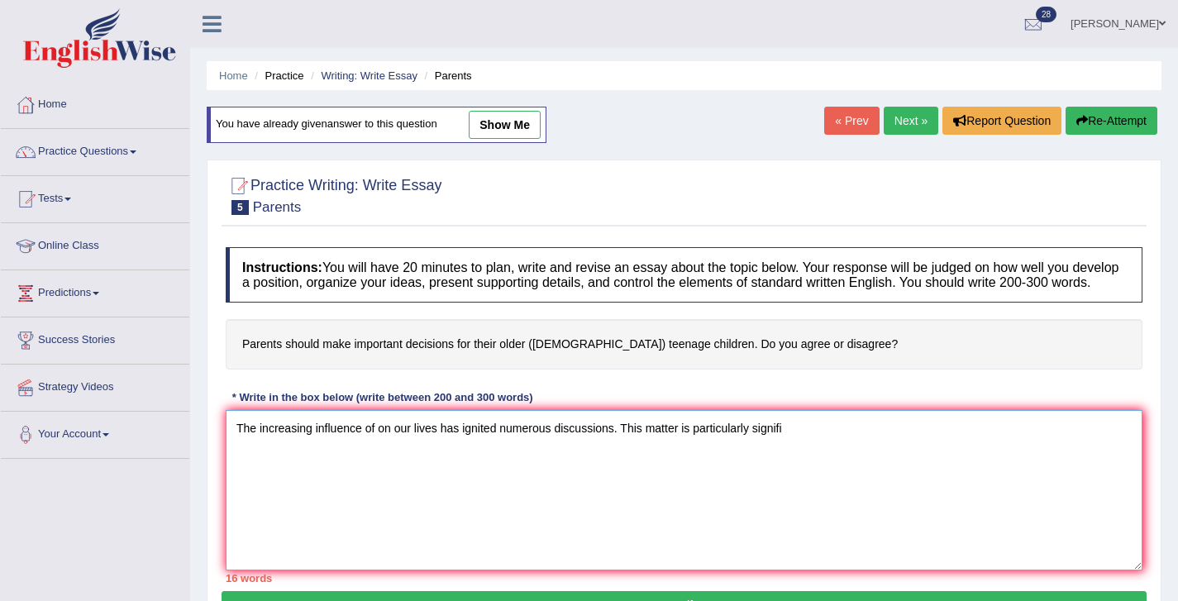
click at [379, 444] on textarea "The increasing influence of on our lives has ignited numerous discussions. This…" at bounding box center [684, 490] width 917 height 160
click at [520, 480] on textarea "The increasing influence of on our lives has ignited numerous discussions. This…" at bounding box center [684, 490] width 917 height 160
click at [809, 434] on textarea "The increasing influence of on our lives has ignited numerous discussions. This…" at bounding box center [684, 490] width 917 height 160
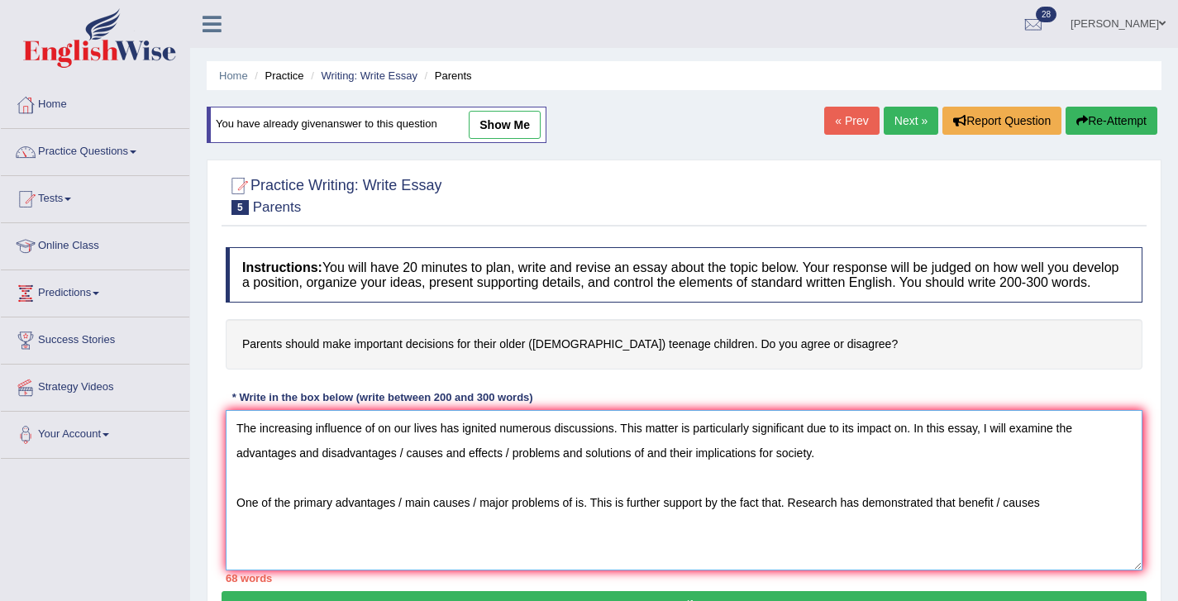
click at [1000, 513] on textarea "The increasing influence of on our lives has ignited numerous discussions. This…" at bounding box center [684, 490] width 917 height 160
click at [1092, 513] on textarea "The increasing influence of on our lives has ignited numerous discussions. This…" at bounding box center [684, 490] width 917 height 160
drag, startPoint x: 967, startPoint y: 514, endPoint x: 1115, endPoint y: 517, distance: 147.2
click at [1115, 517] on textarea "The increasing influence of on our lives has ignited numerous discussions. This…" at bounding box center [684, 490] width 917 height 160
paste textarea "benefits / causes / problems"
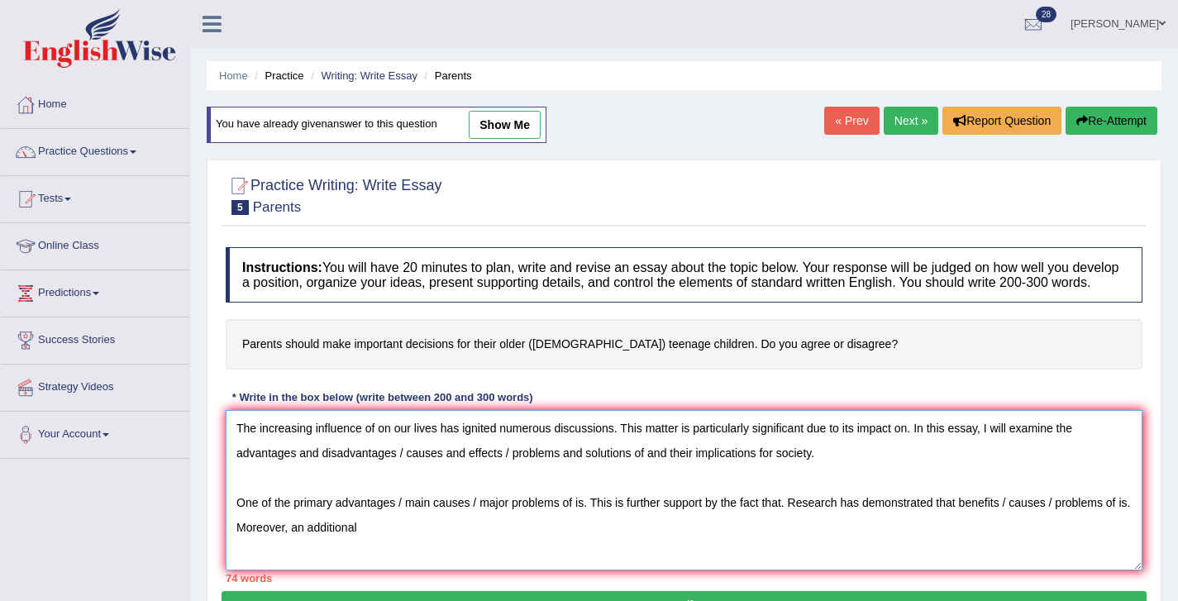
click at [991, 522] on textarea "The increasing influence of on our lives has ignited numerous discussions. This…" at bounding box center [684, 490] width 917 height 160
click at [1081, 520] on textarea "The increasing influence of on our lives has ignited numerous discussions. This…" at bounding box center [684, 490] width 917 height 160
click at [246, 547] on textarea "The increasing influence of on our lives has ignited numerous discussions. This…" at bounding box center [684, 490] width 917 height 160
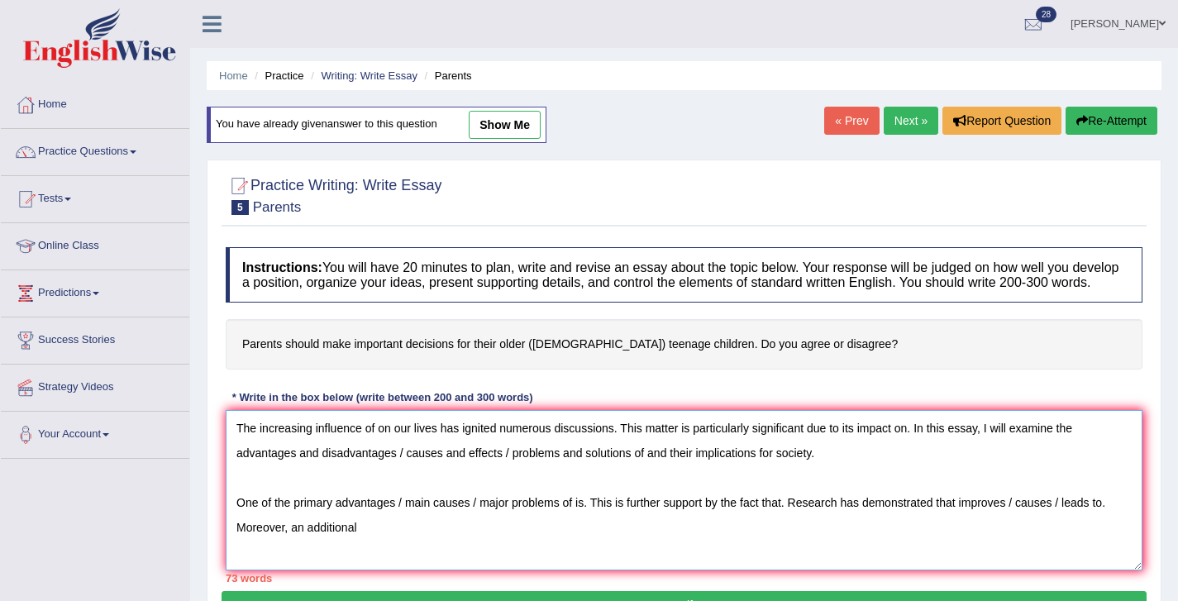
click at [391, 537] on textarea "The increasing influence of on our lives has ignited numerous discussions. This…" at bounding box center [684, 490] width 917 height 160
paste textarea "benefits / causes / problems"
click at [399, 534] on textarea "The increasing influence of on our lives has ignited numerous discussions. This…" at bounding box center [684, 490] width 917 height 160
click at [545, 541] on textarea "The increasing influence of on our lives has ignited numerous discussions. This…" at bounding box center [684, 490] width 917 height 160
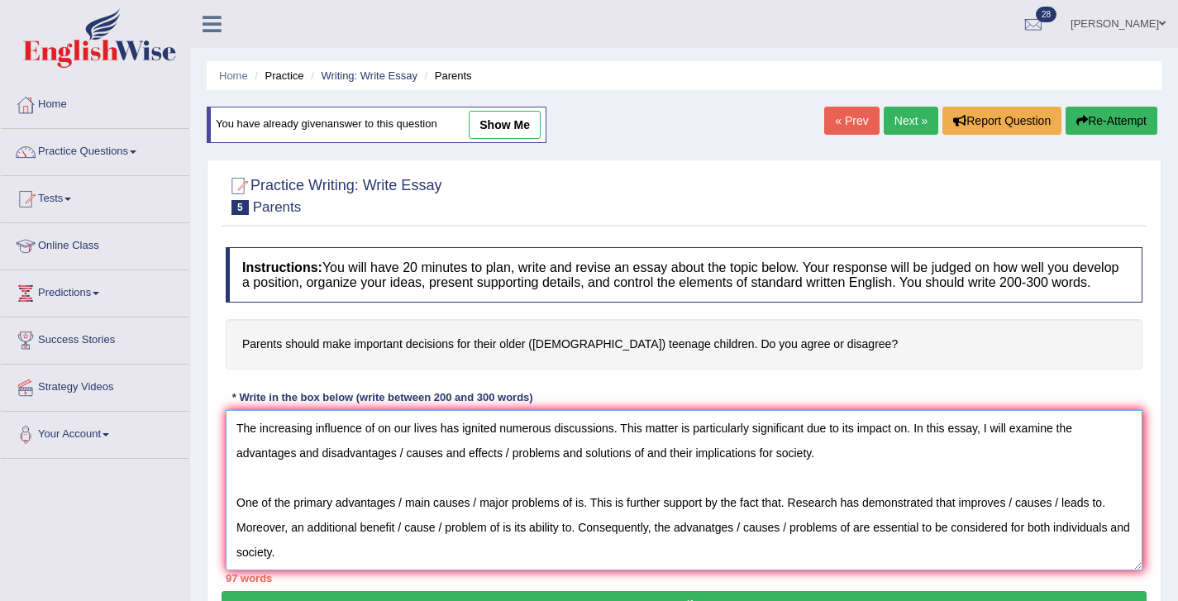
scroll to position [39, 0]
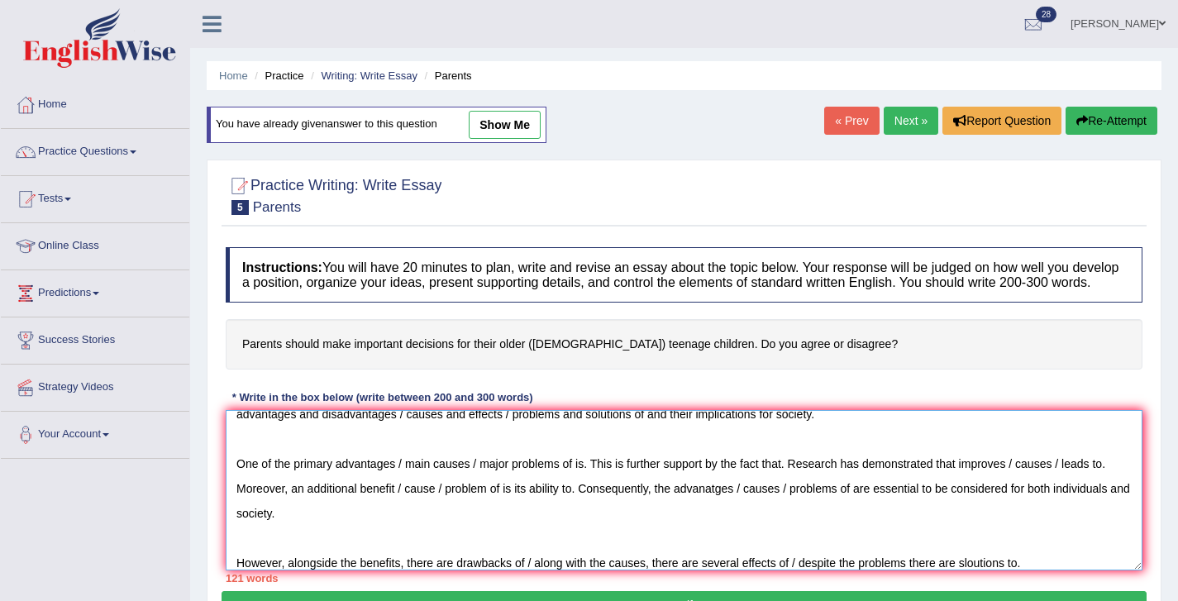
click at [913, 570] on textarea "The increasing influence of on our lives has ignited numerous discussions. This…" at bounding box center [684, 490] width 917 height 160
click at [1081, 567] on textarea "The increasing influence of on our lives has ignited numerous discussions. This…" at bounding box center [684, 490] width 917 height 160
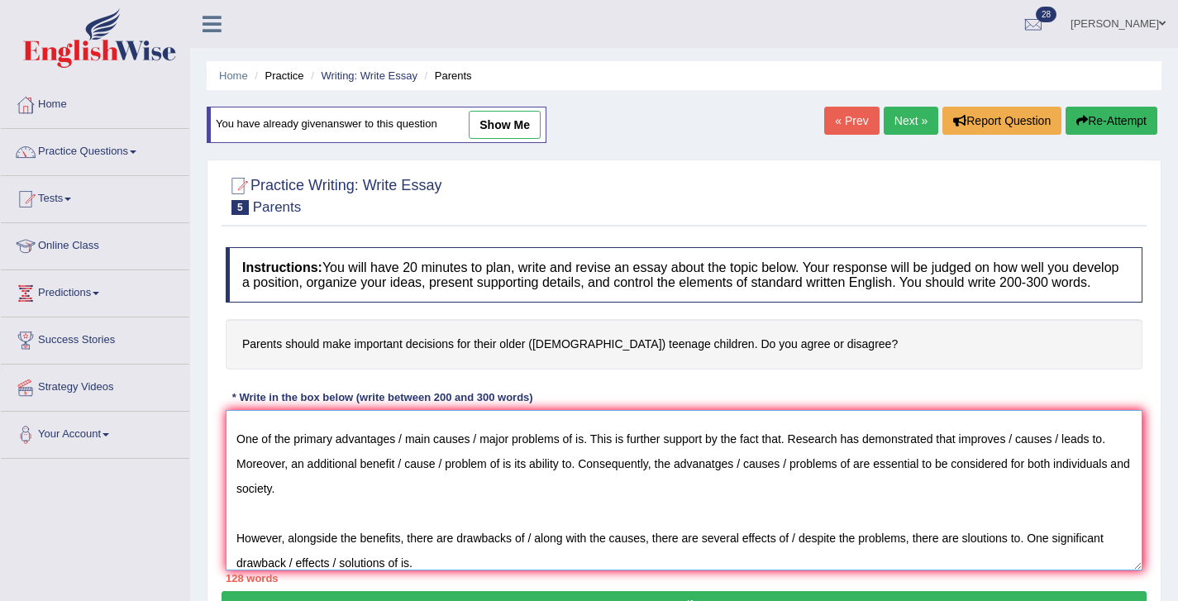
scroll to position [74, 0]
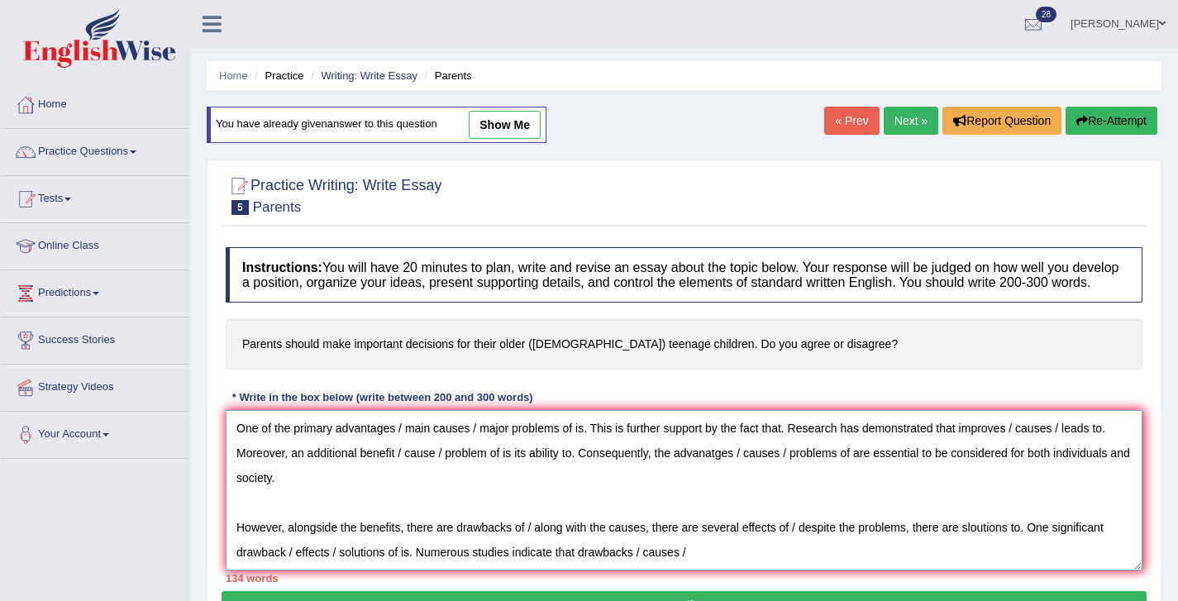
click at [664, 570] on textarea "The increasing influence of on our lives has ignited numerous discussions. This…" at bounding box center [684, 490] width 917 height 160
click at [734, 558] on textarea "The increasing influence of on our lives has ignited numerous discussions. This…" at bounding box center [684, 490] width 917 height 160
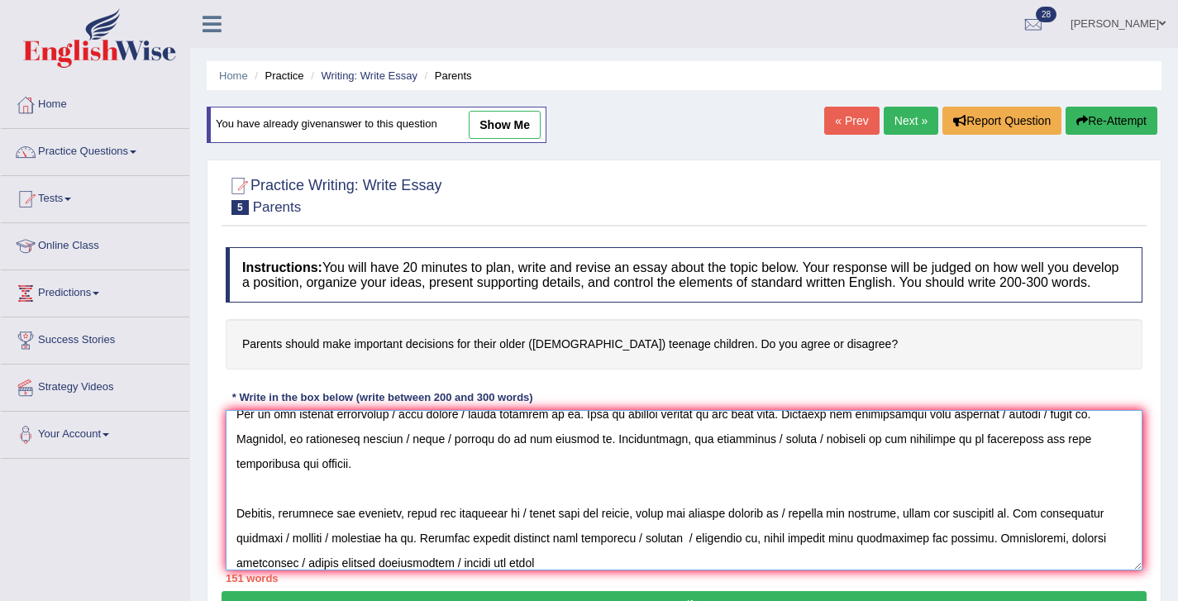
drag, startPoint x: 769, startPoint y: 552, endPoint x: 987, endPoint y: 547, distance: 218.4
click at [987, 547] on textarea at bounding box center [684, 490] width 917 height 160
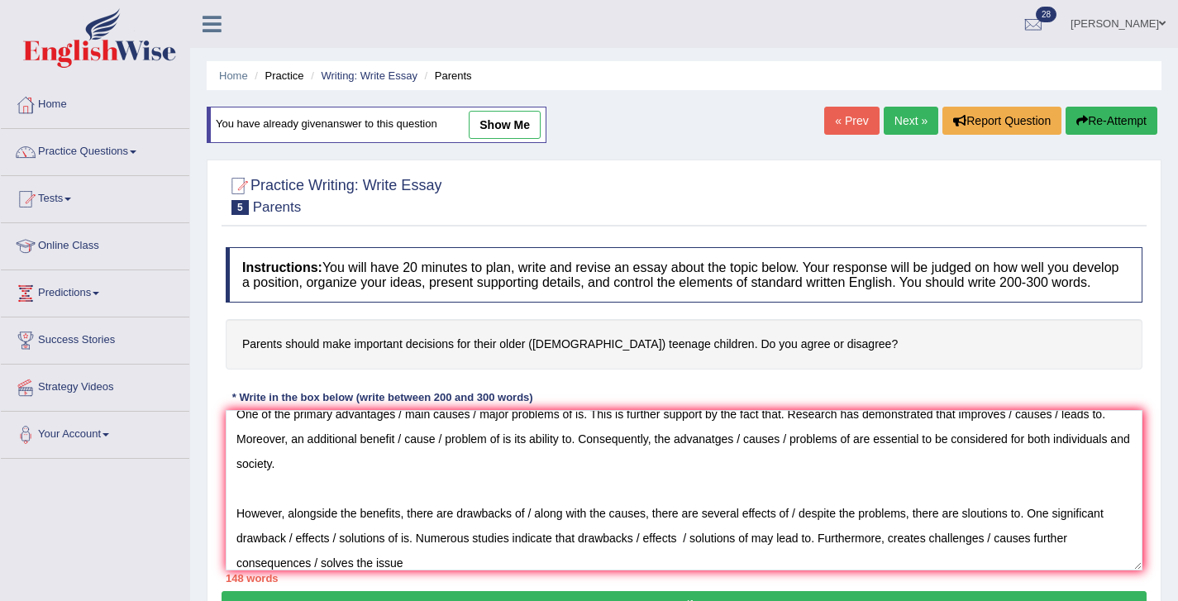
click at [481, 585] on div "148 words" at bounding box center [684, 578] width 917 height 16
click at [474, 570] on textarea "The increasing influence of on our lives has ignited numerous discussions. This…" at bounding box center [684, 490] width 917 height 160
paste textarea "which impacts both individuals and society"
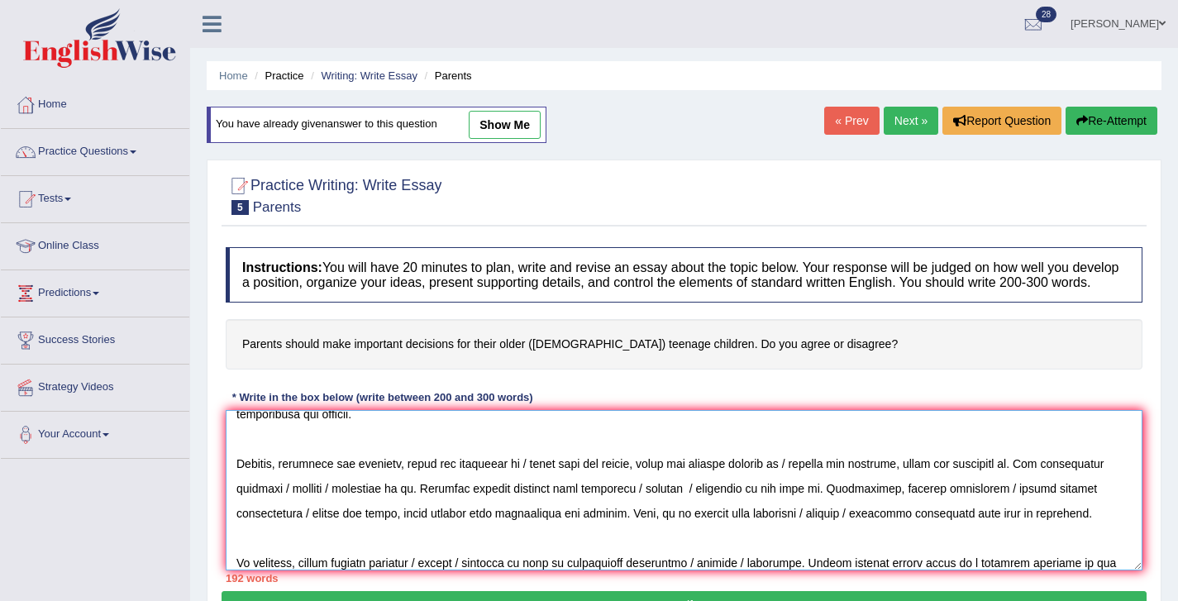
scroll to position [163, 0]
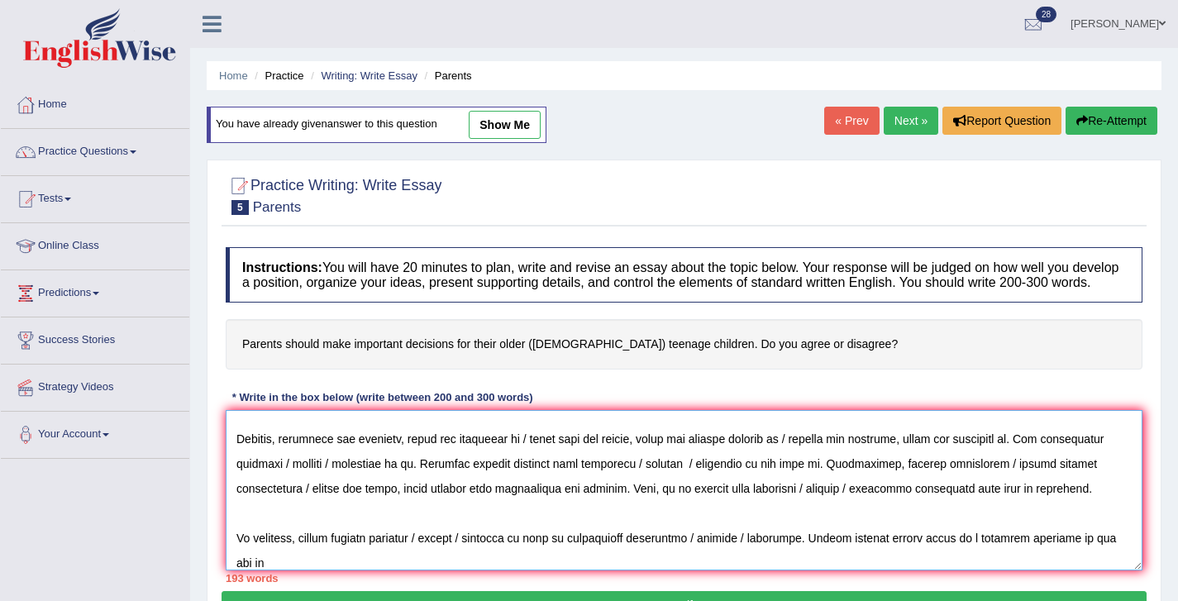
click at [1083, 551] on textarea at bounding box center [684, 490] width 917 height 160
click at [379, 570] on textarea at bounding box center [684, 490] width 917 height 160
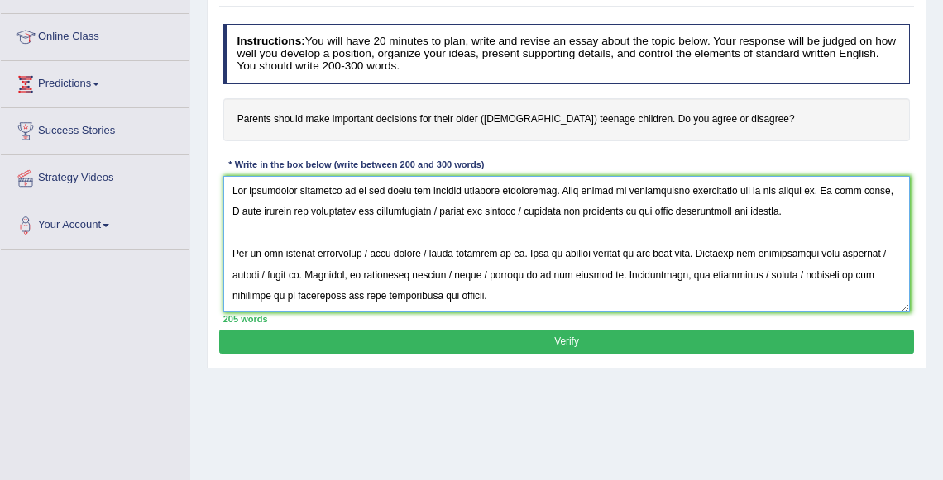
scroll to position [192, 0]
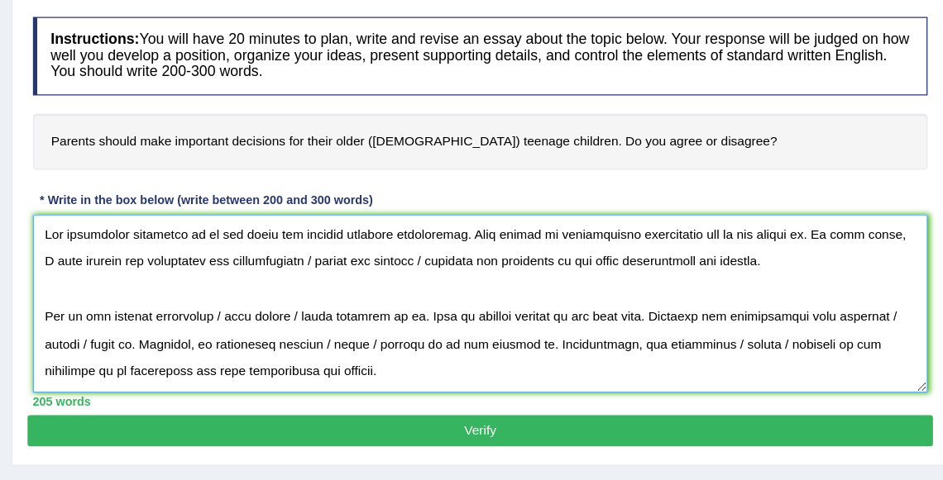
click at [404, 222] on textarea at bounding box center [566, 261] width 687 height 136
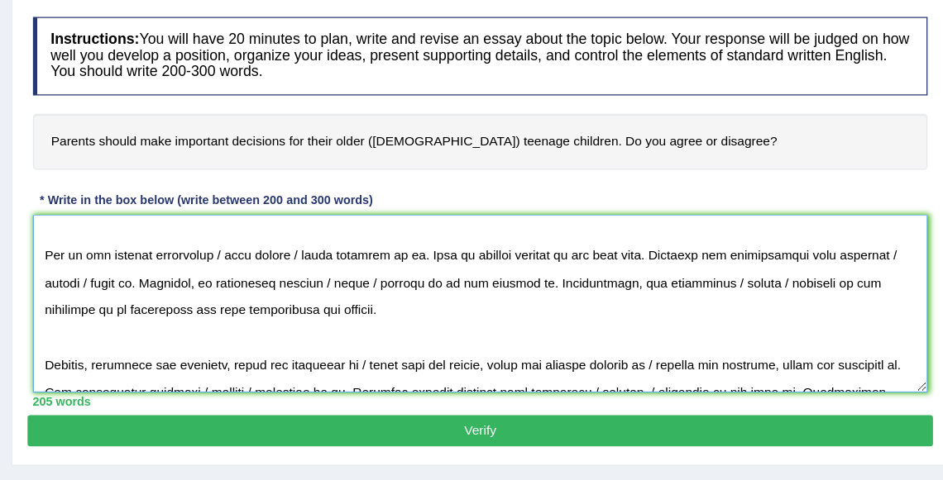
scroll to position [60, 0]
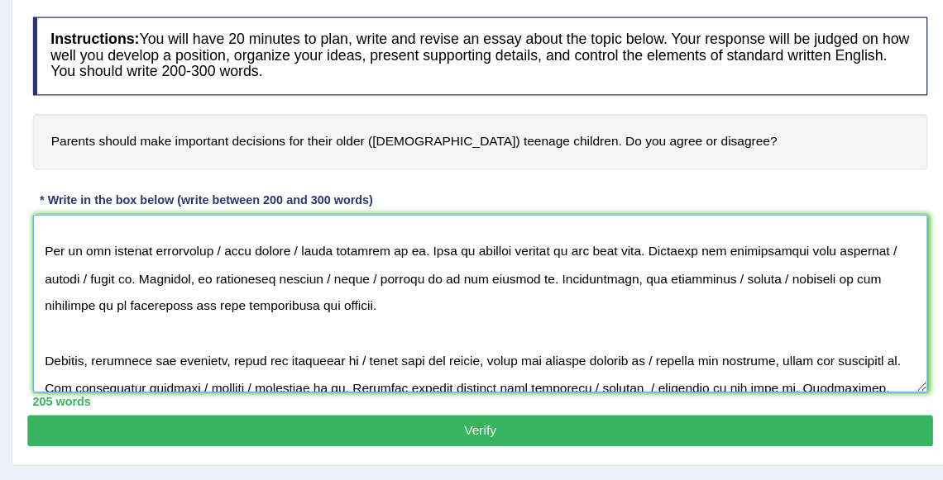
click at [633, 219] on textarea at bounding box center [566, 261] width 687 height 136
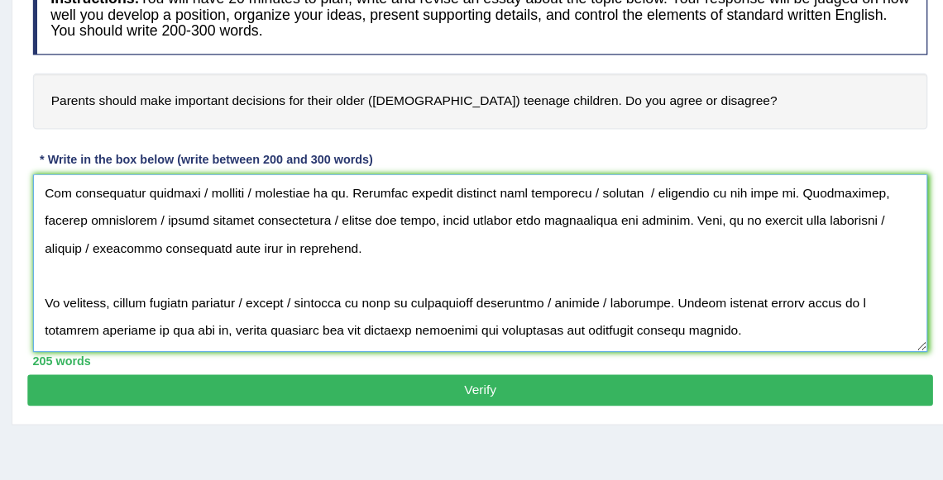
scroll to position [192, 0]
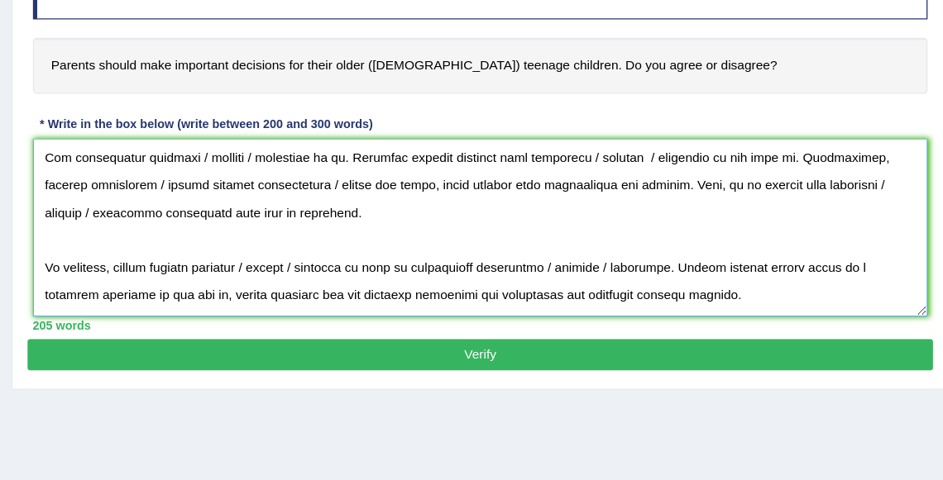
click at [462, 309] on textarea at bounding box center [566, 261] width 687 height 136
click at [583, 314] on textarea at bounding box center [566, 261] width 687 height 136
click at [673, 313] on textarea at bounding box center [566, 261] width 687 height 136
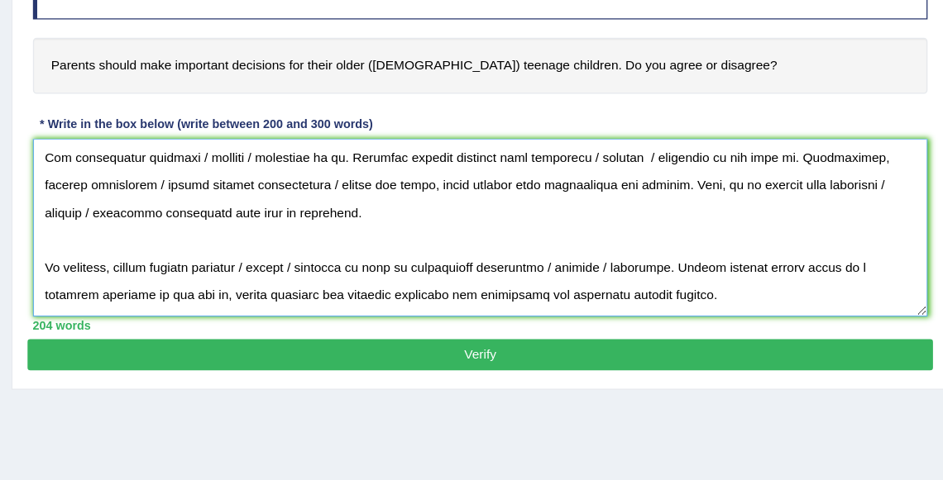
click at [656, 313] on textarea at bounding box center [566, 261] width 687 height 136
type textarea "The increasing influence of on our lives has ignited numerous discussions. This…"
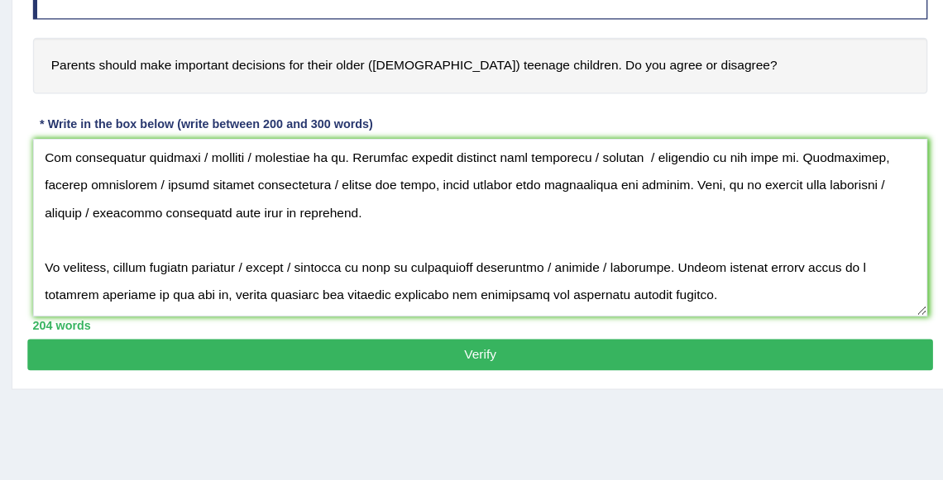
click at [653, 347] on button "Verify" at bounding box center [566, 359] width 694 height 24
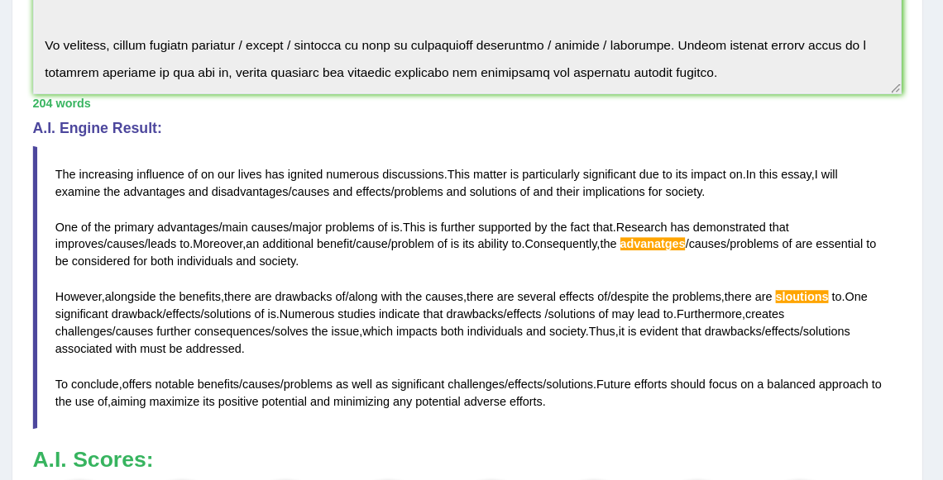
scroll to position [309, 0]
